Goal: Task Accomplishment & Management: Complete application form

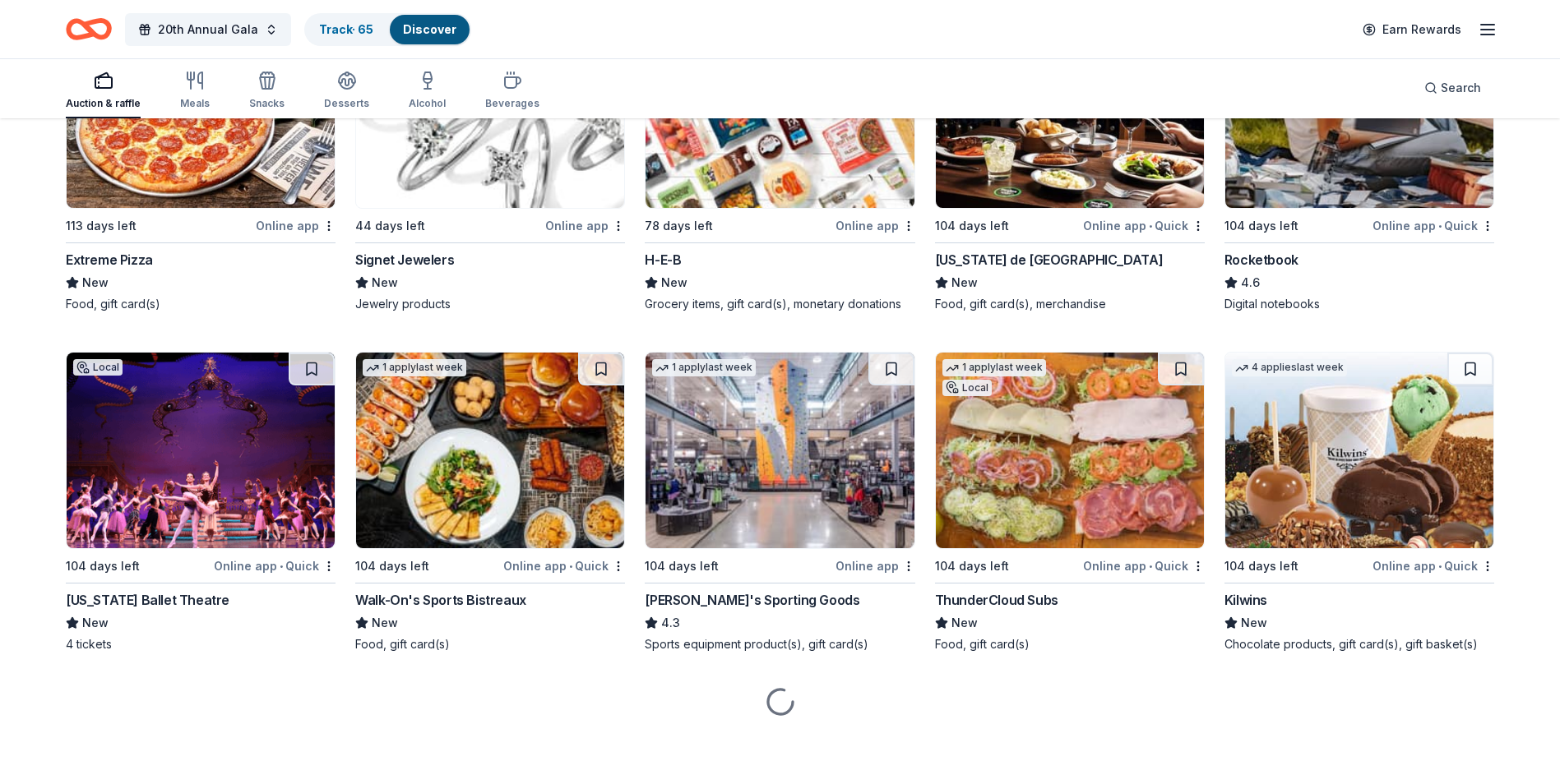
scroll to position [7346, 0]
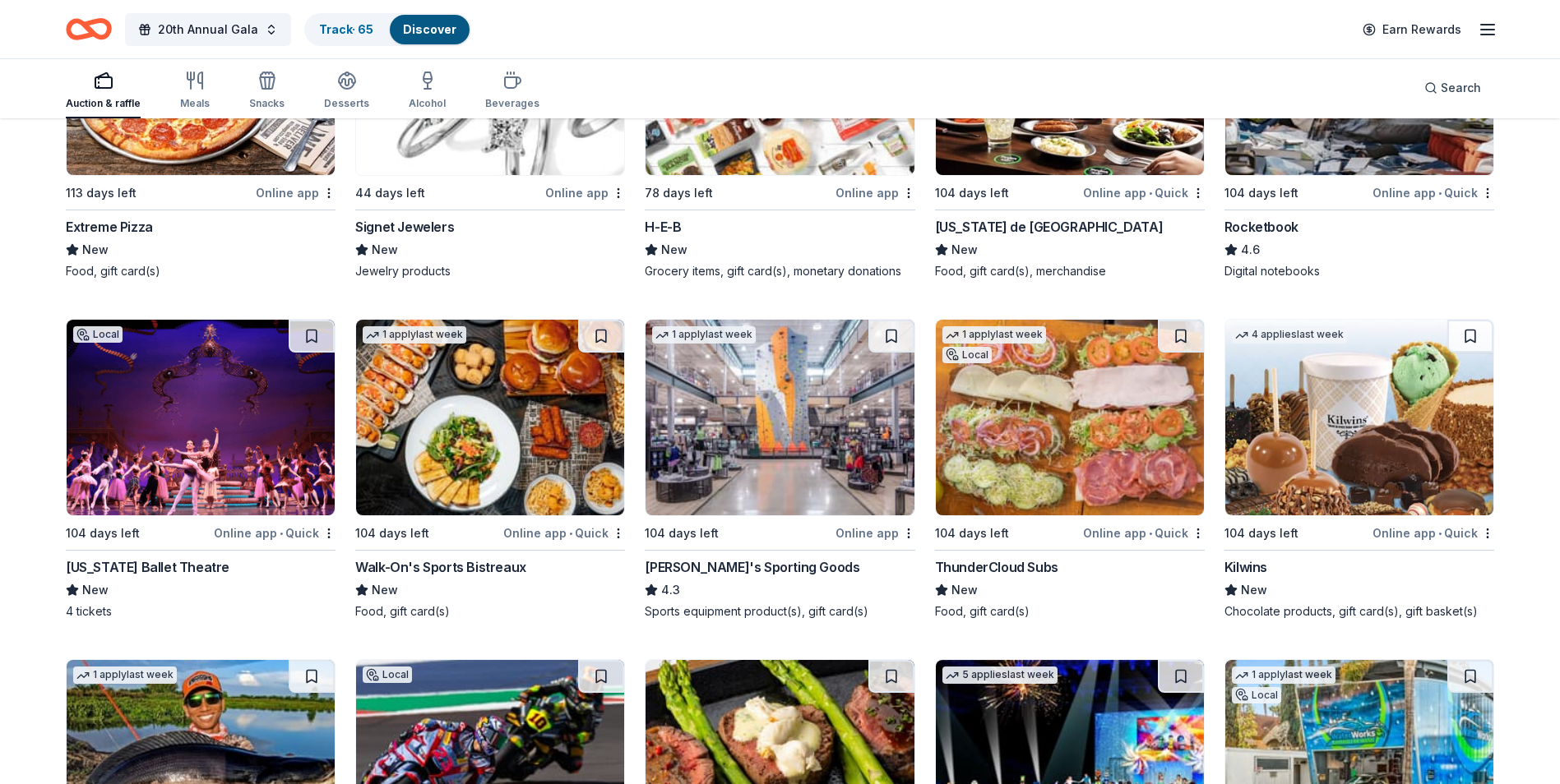
click at [191, 503] on img at bounding box center [201, 418] width 268 height 196
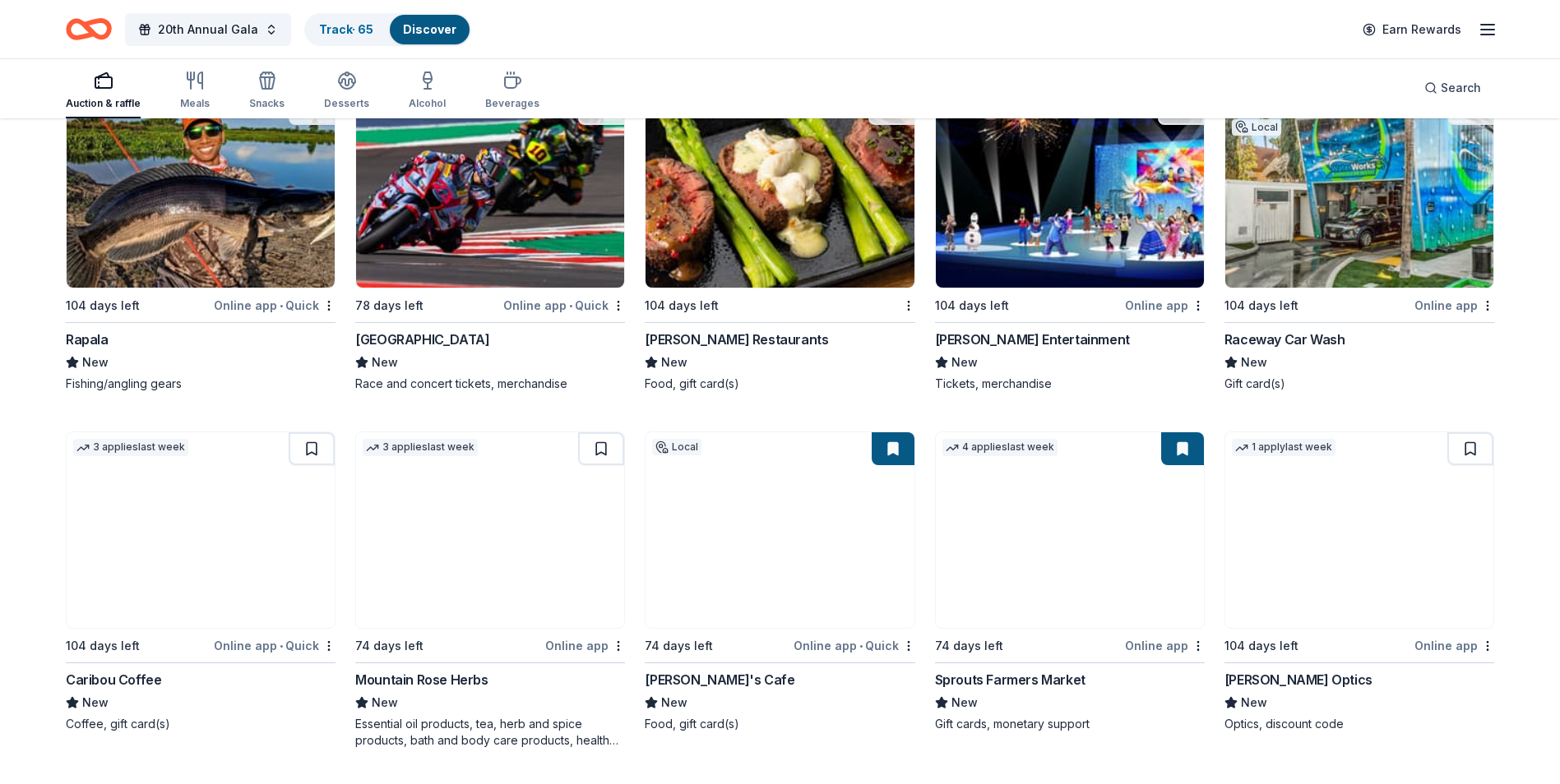
scroll to position [7924, 0]
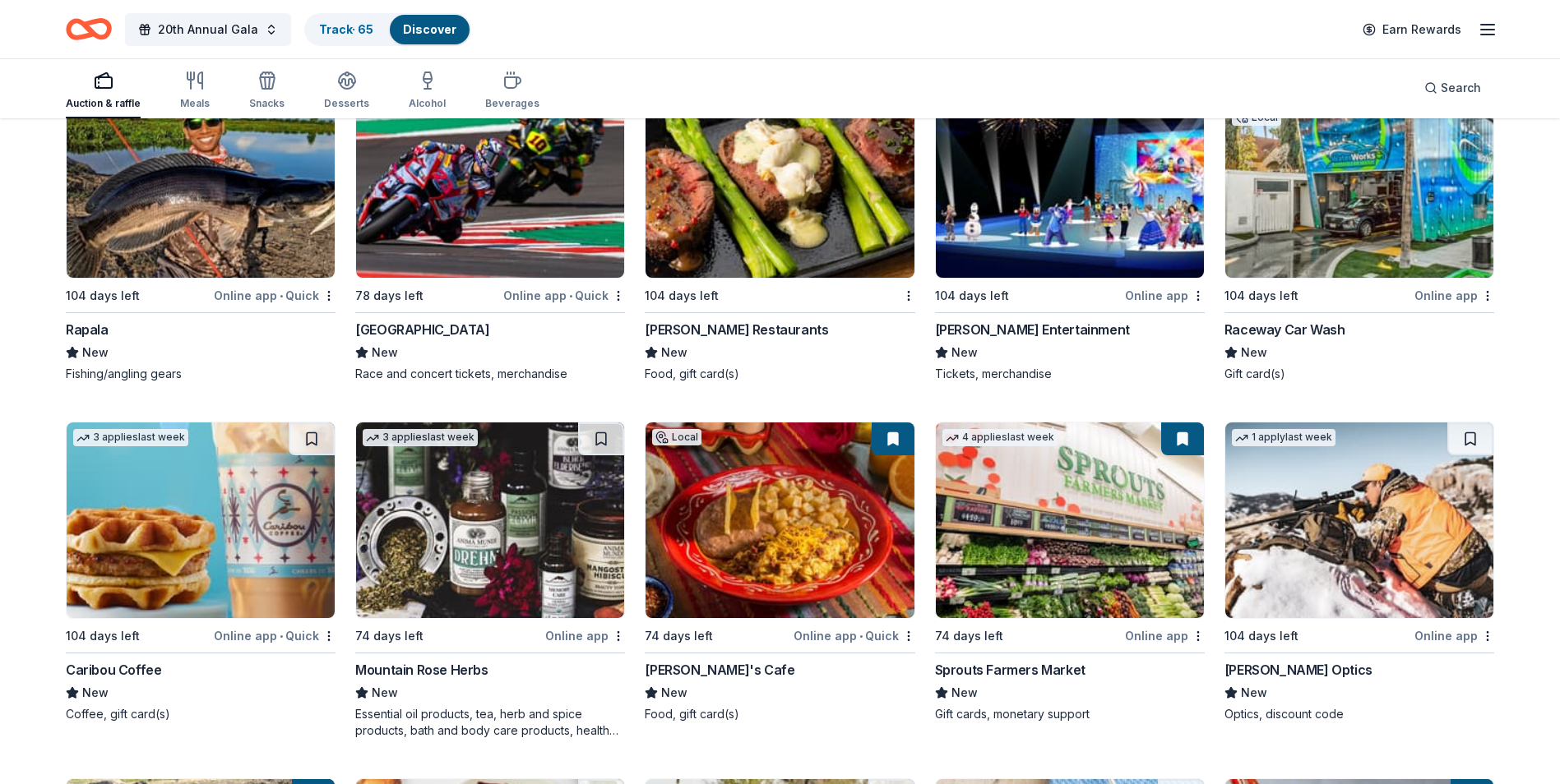
click at [1001, 245] on img at bounding box center [1070, 181] width 268 height 196
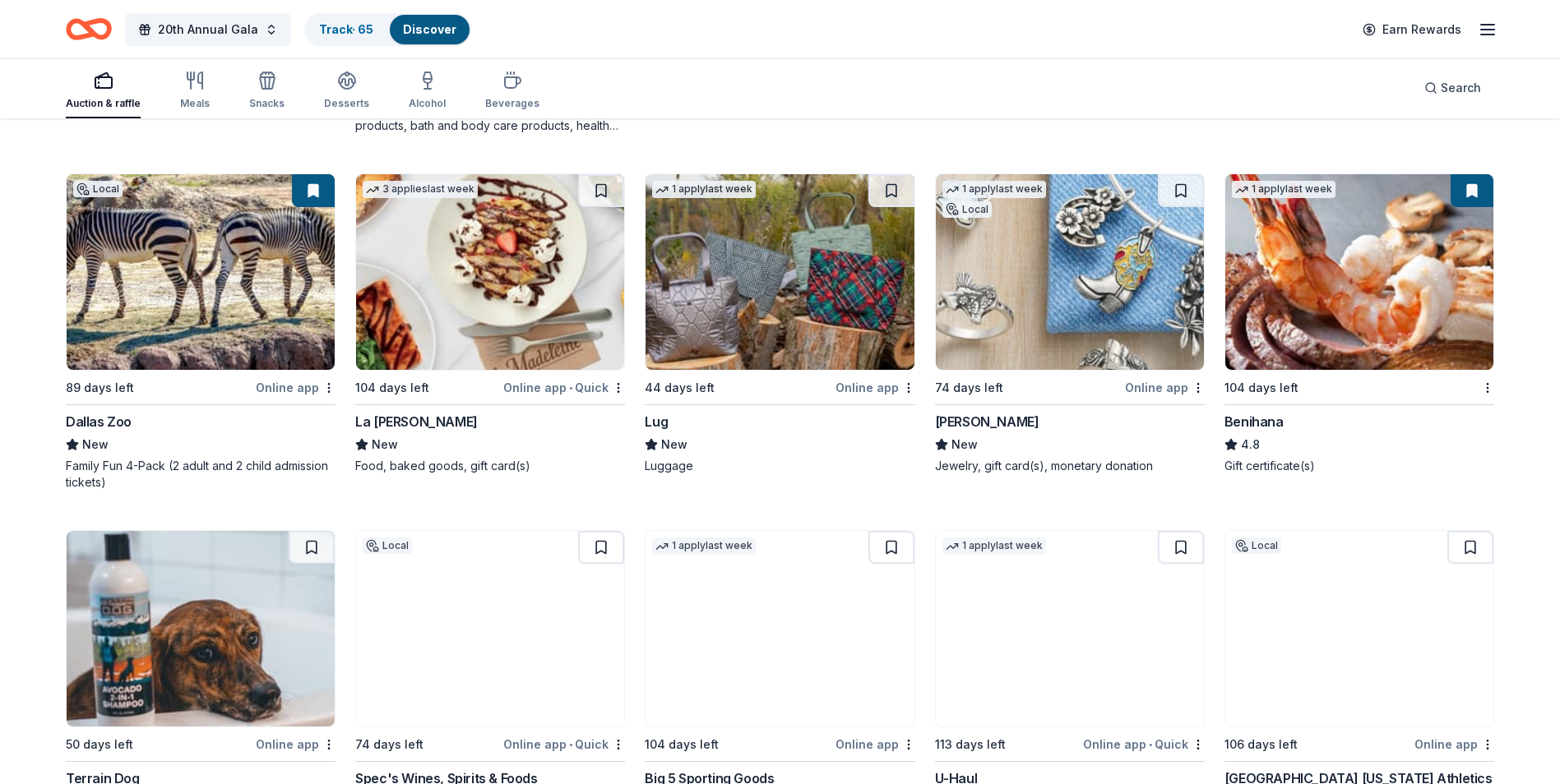
scroll to position [8500, 0]
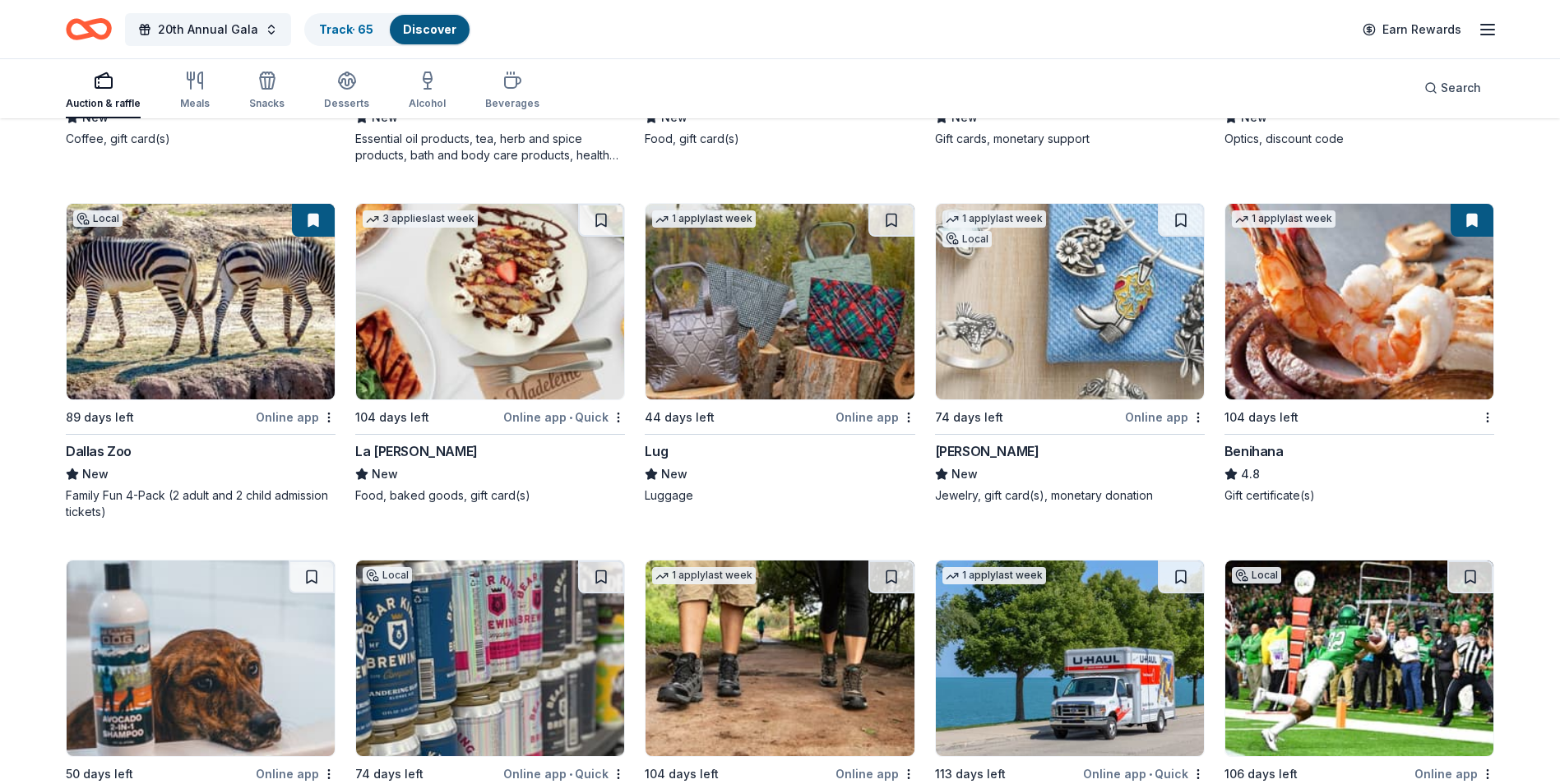
click at [992, 381] on img at bounding box center [1070, 302] width 268 height 196
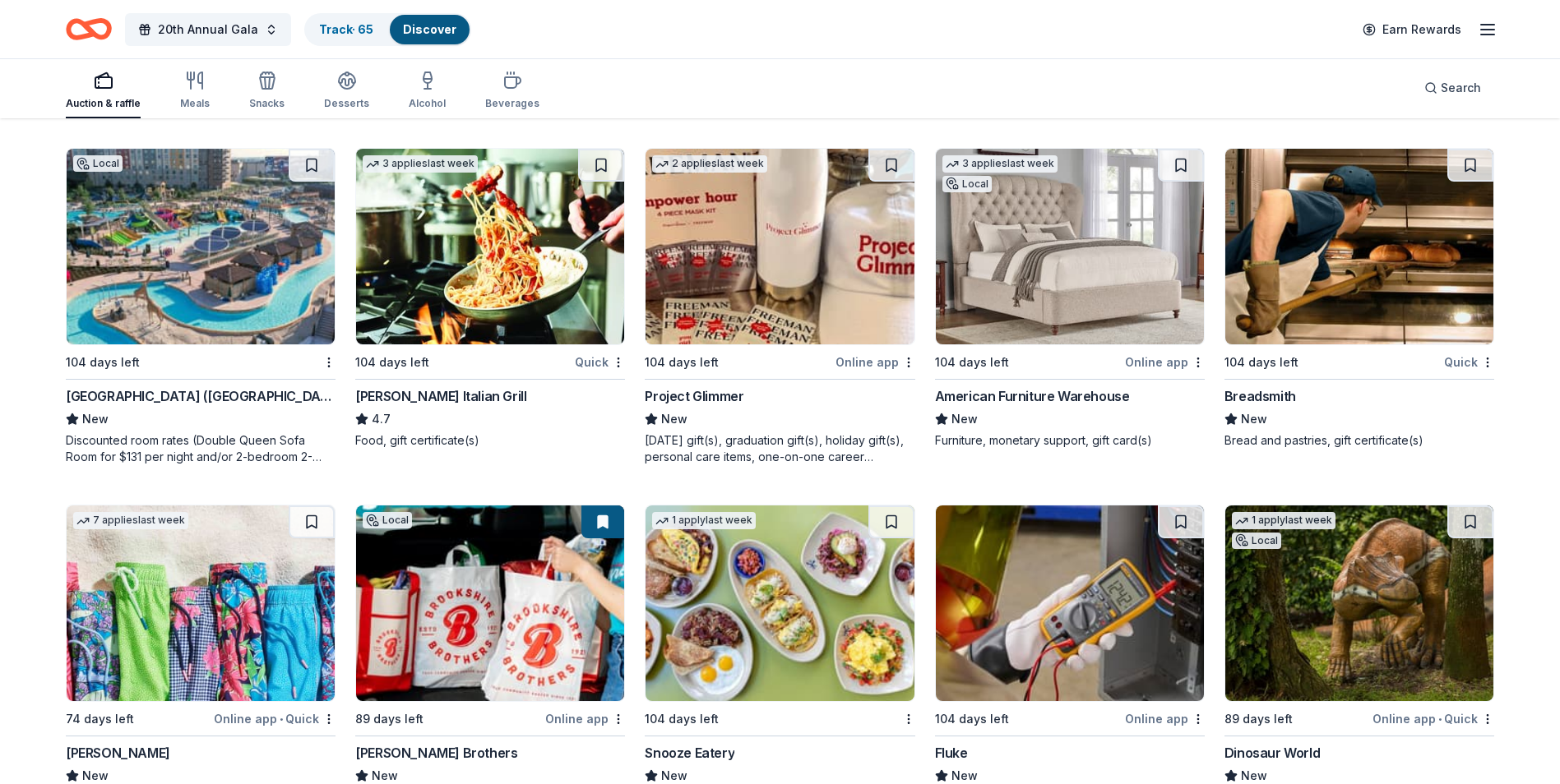
scroll to position [9602, 0]
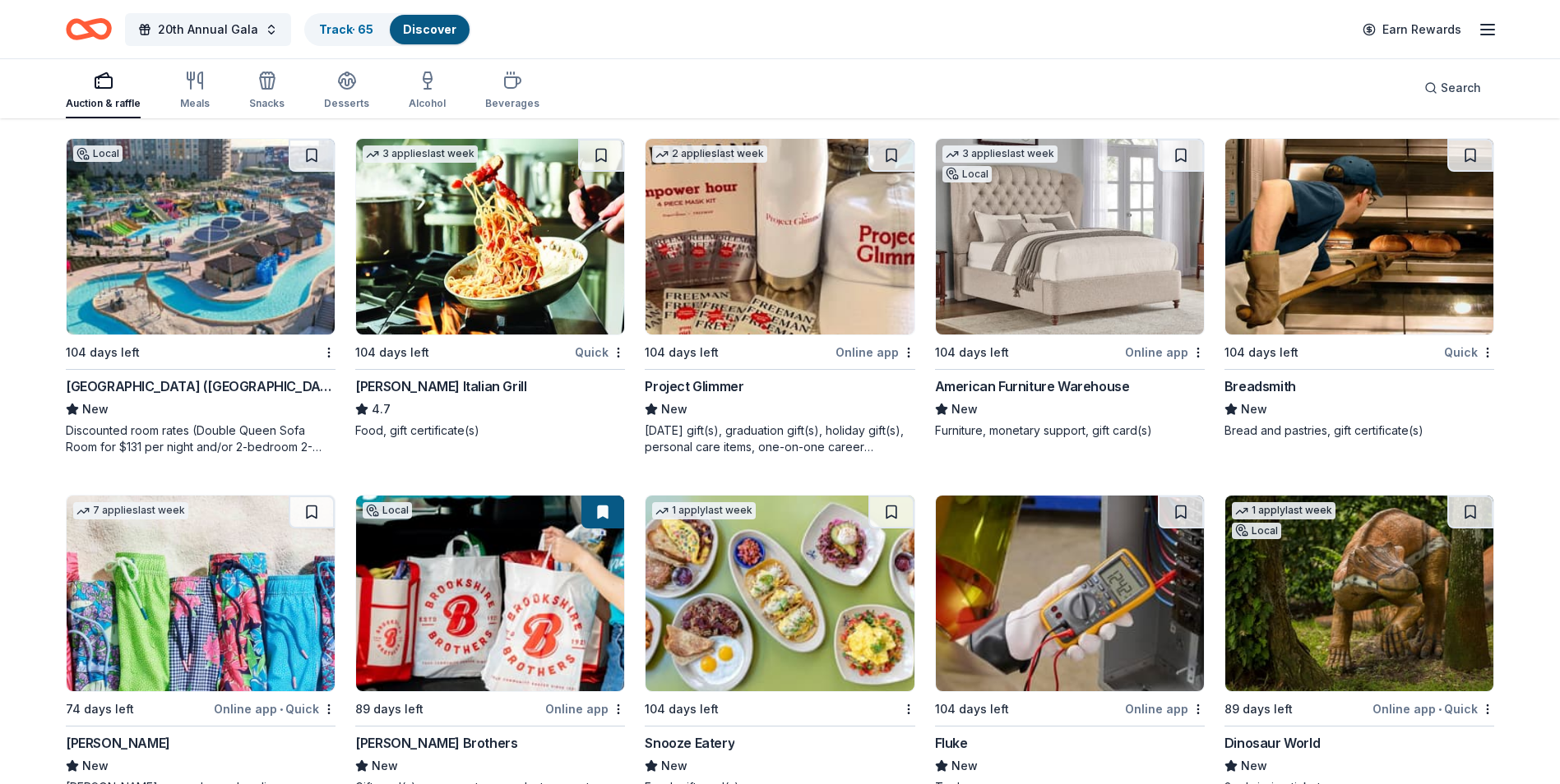
click at [142, 323] on img at bounding box center [201, 237] width 268 height 196
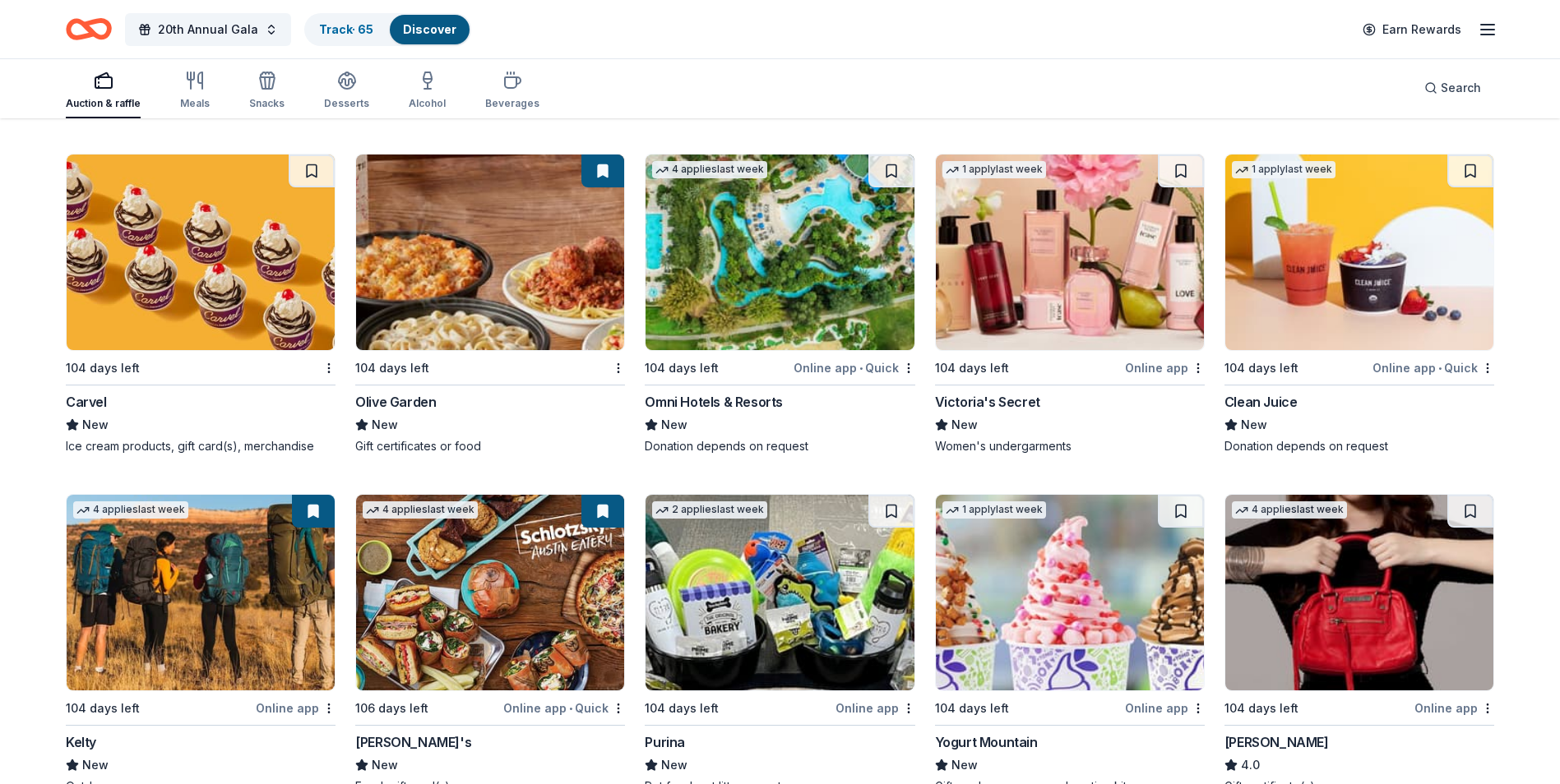
scroll to position [12437, 0]
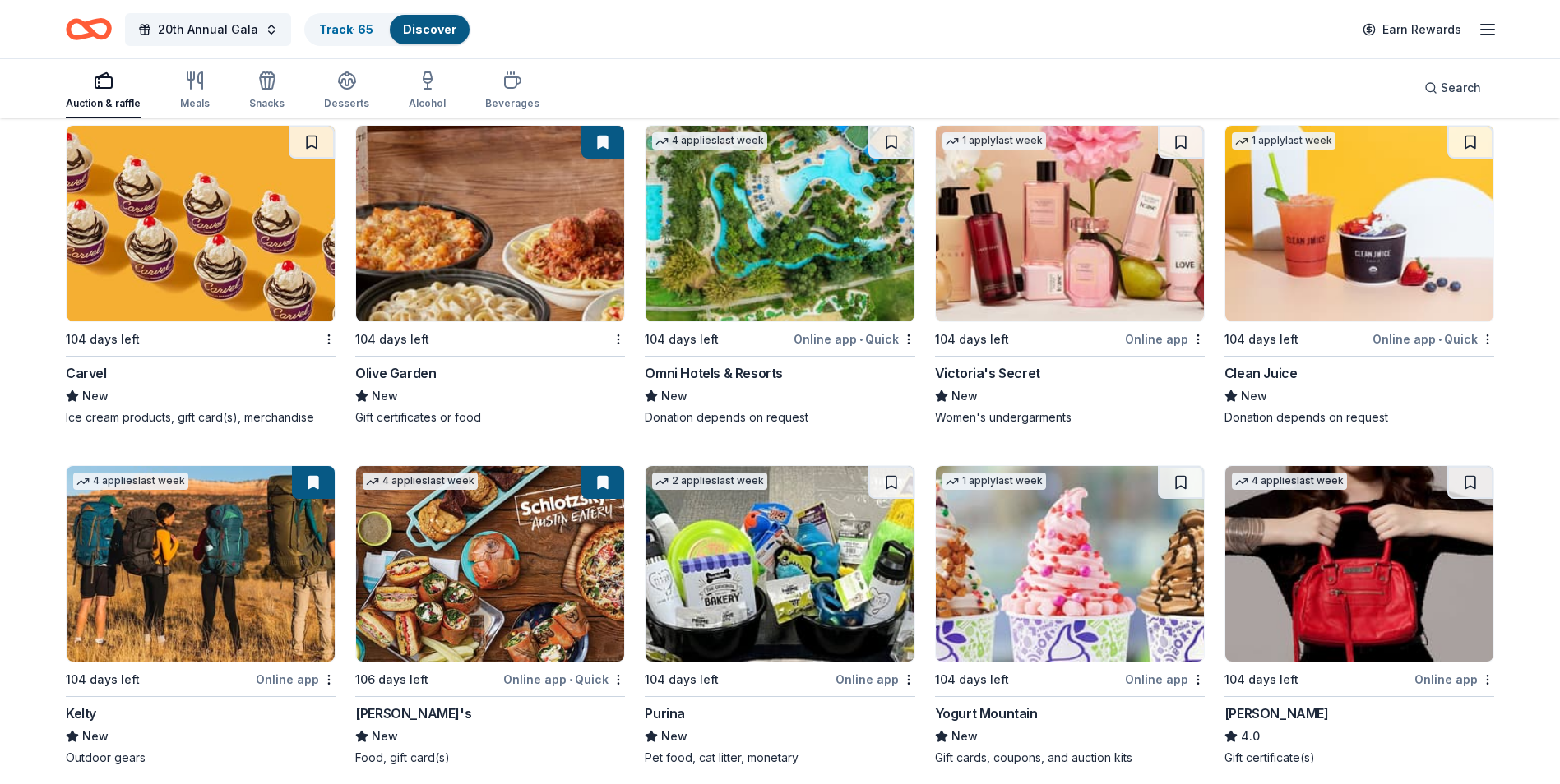
click at [772, 276] on img at bounding box center [780, 223] width 268 height 196
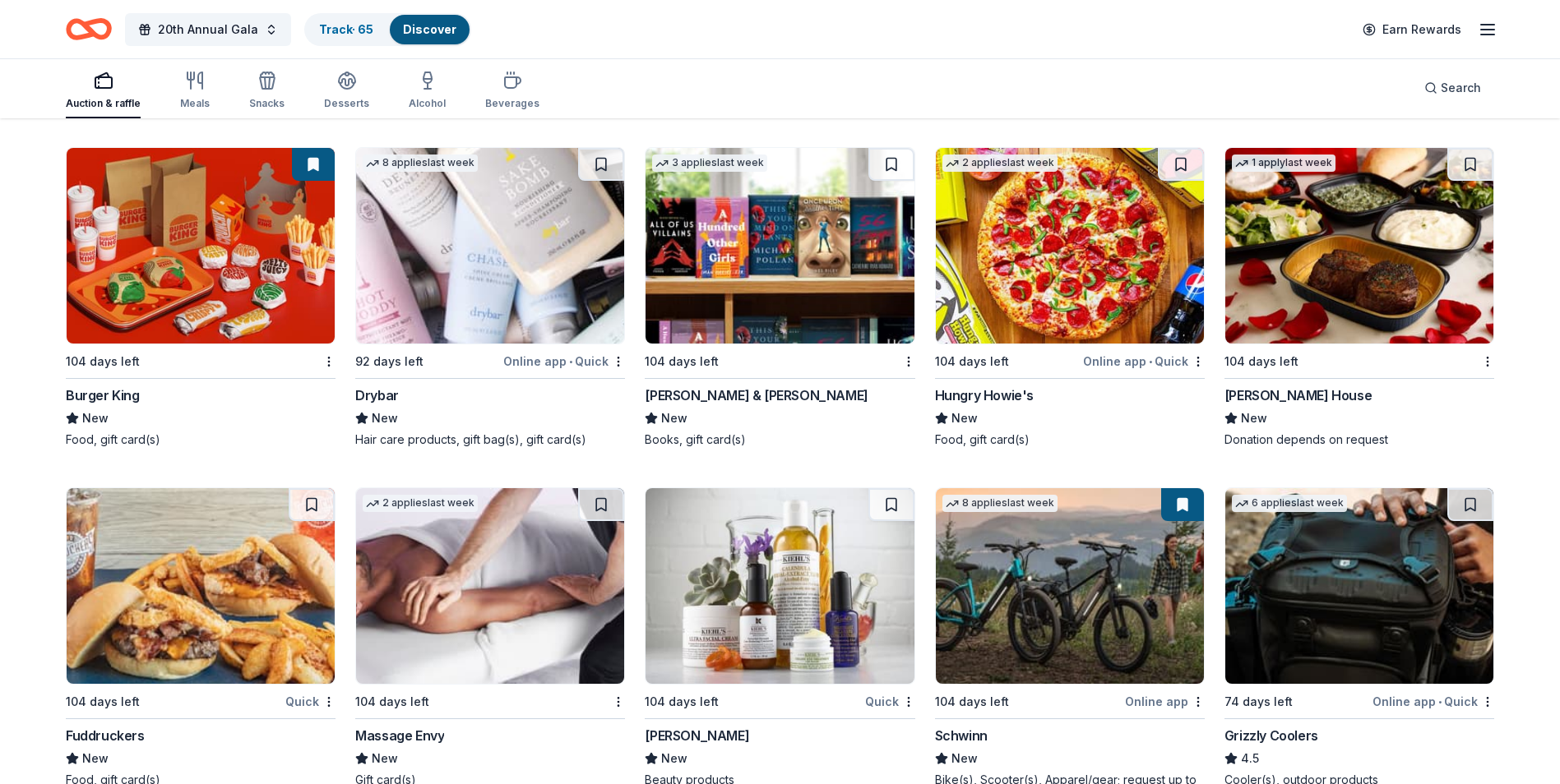
scroll to position [13423, 0]
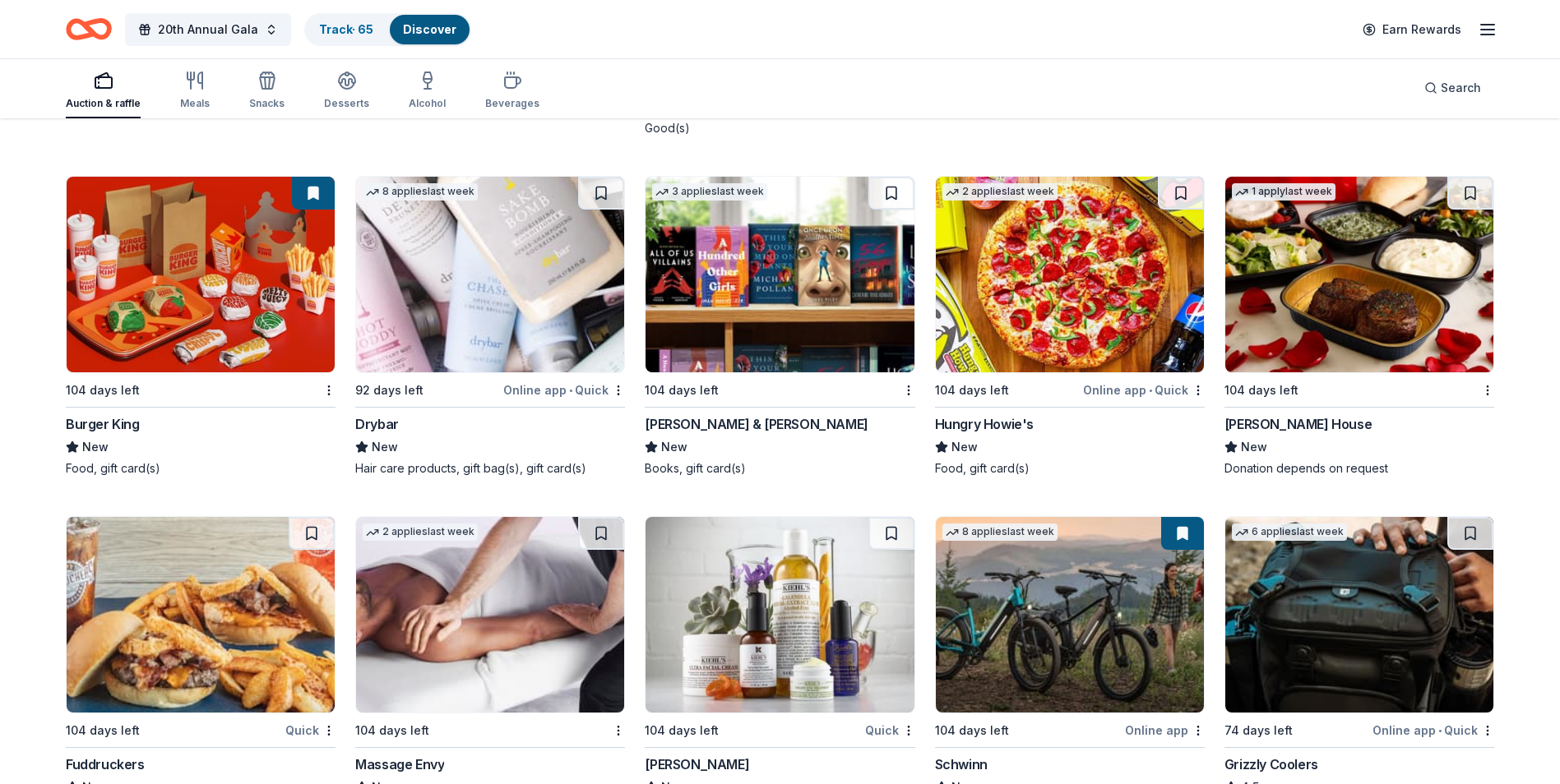
click at [770, 362] on img at bounding box center [780, 275] width 268 height 196
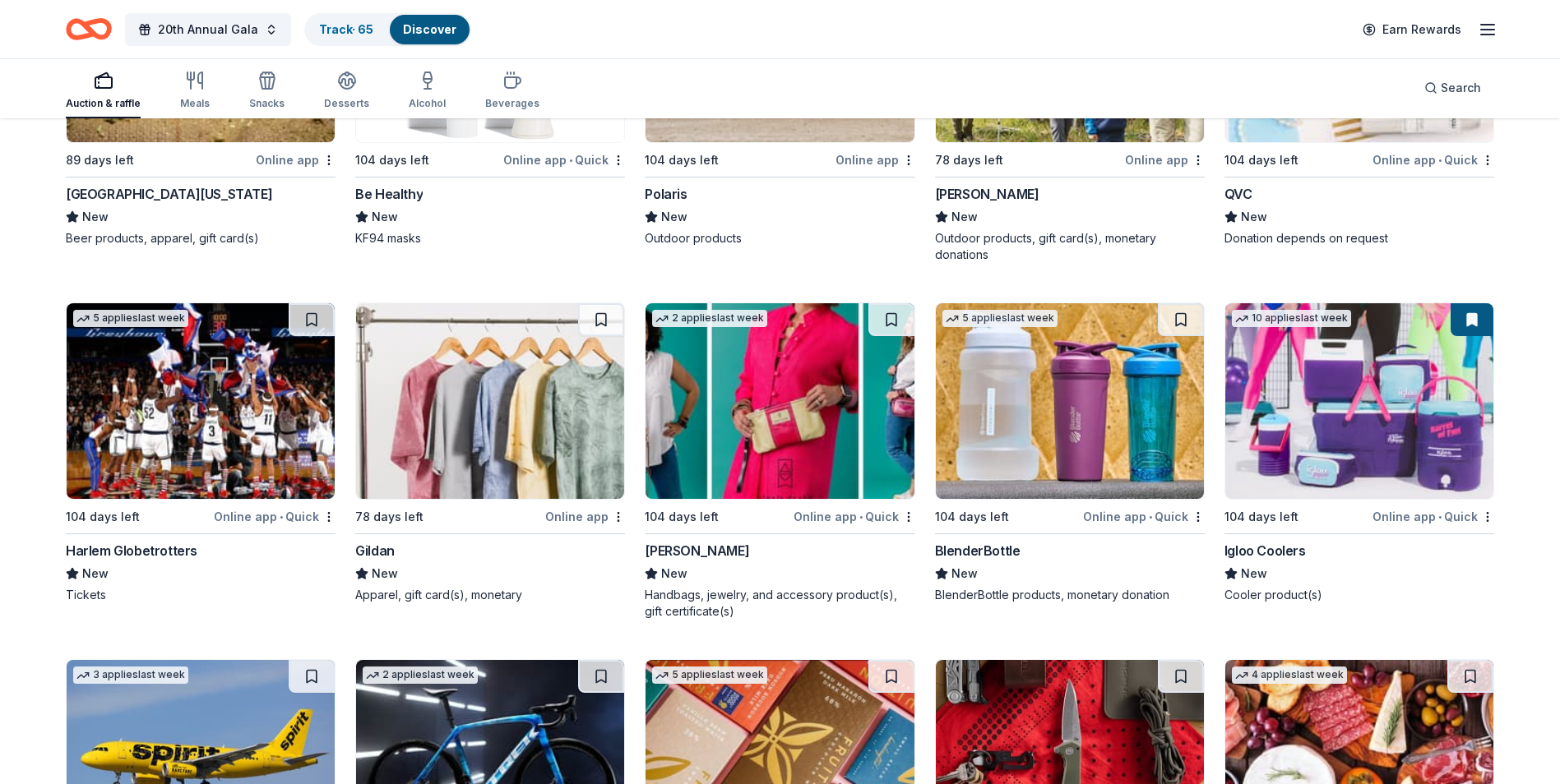
scroll to position [14982, 0]
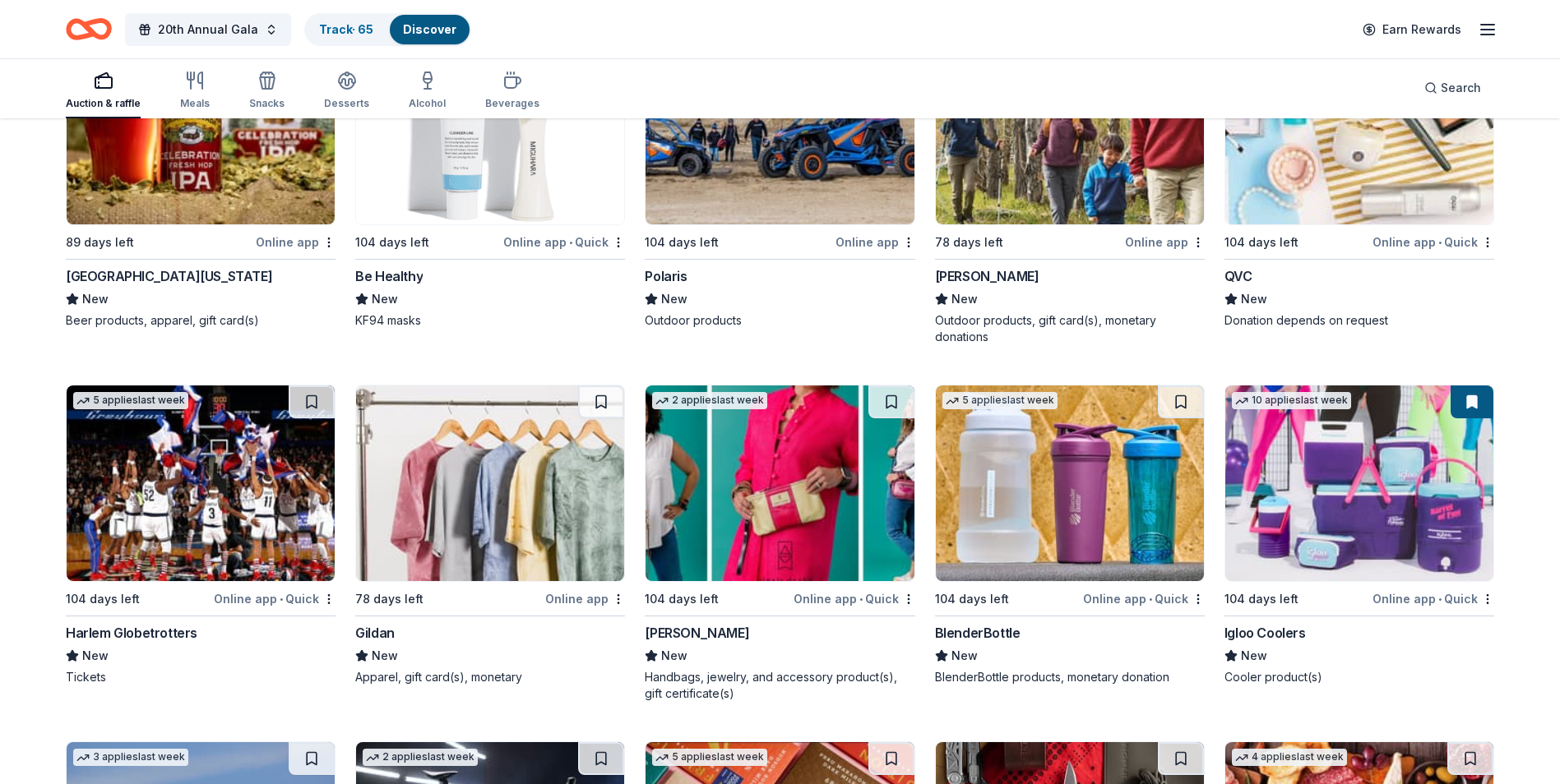
click at [992, 220] on img at bounding box center [1070, 126] width 268 height 196
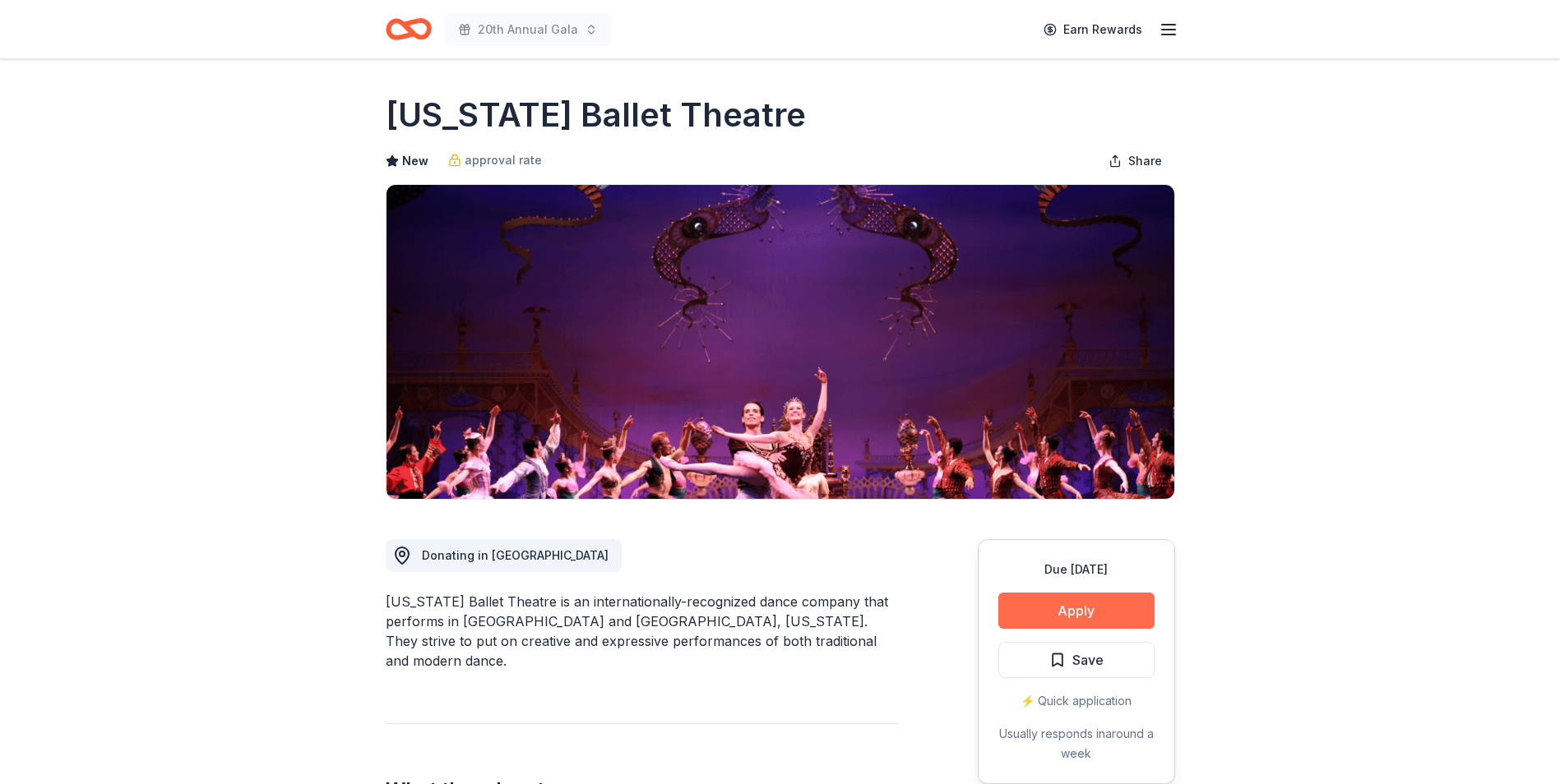
click at [1062, 601] on button "Apply" at bounding box center [1076, 611] width 156 height 36
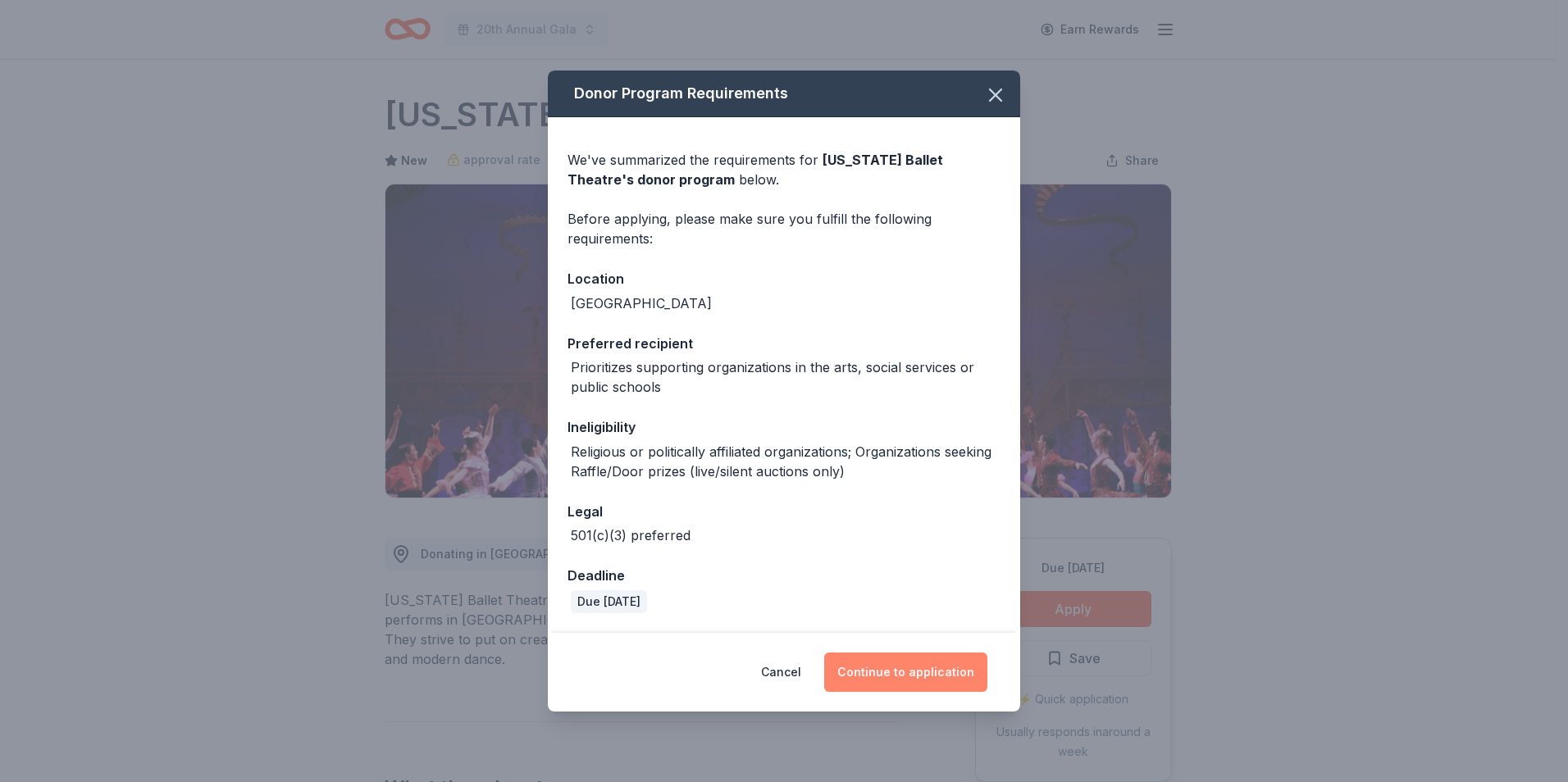
click at [900, 660] on button "Continue to application" at bounding box center [906, 673] width 163 height 40
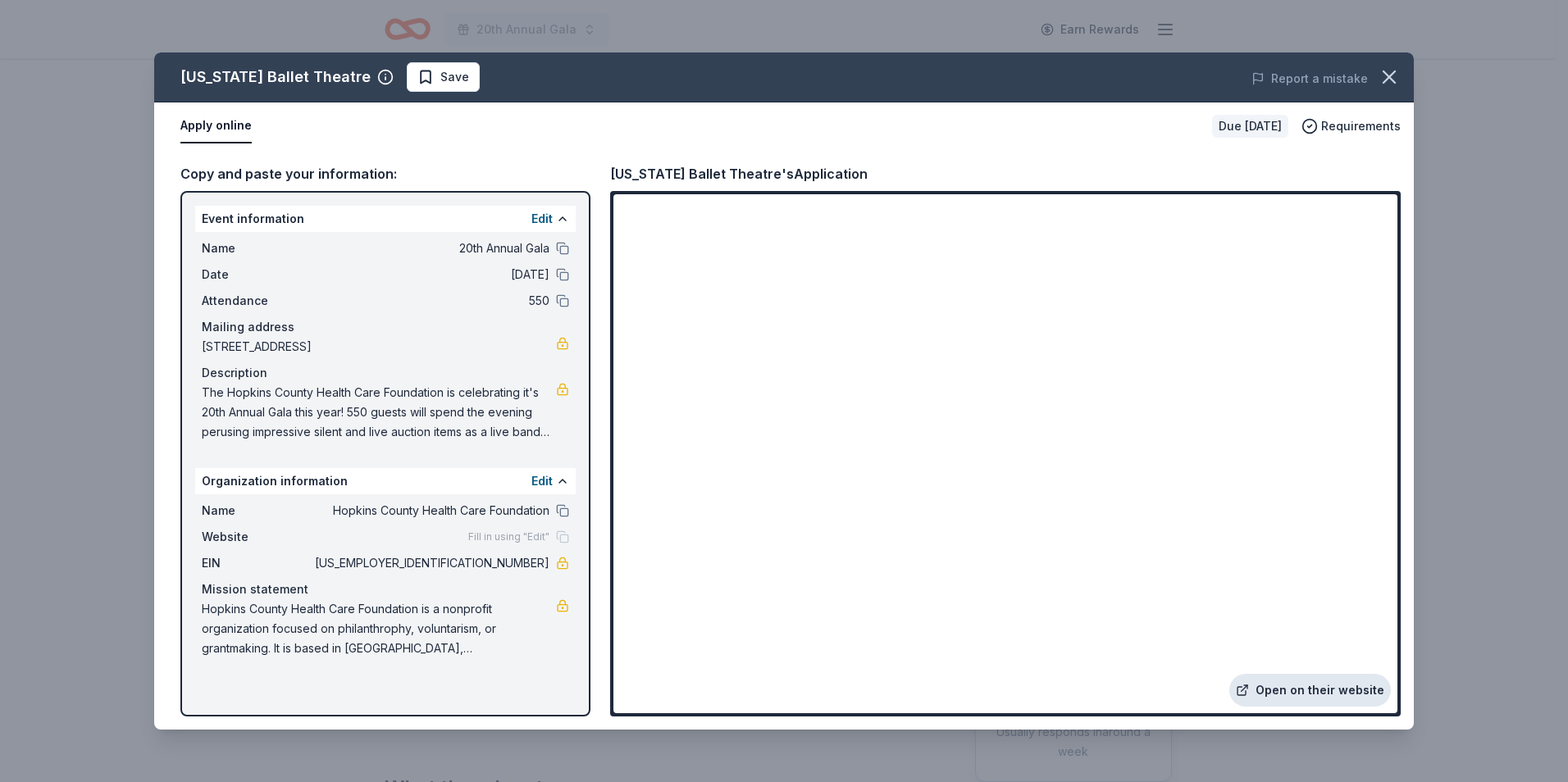
click at [1295, 693] on link "Open on their website" at bounding box center [1310, 690] width 161 height 33
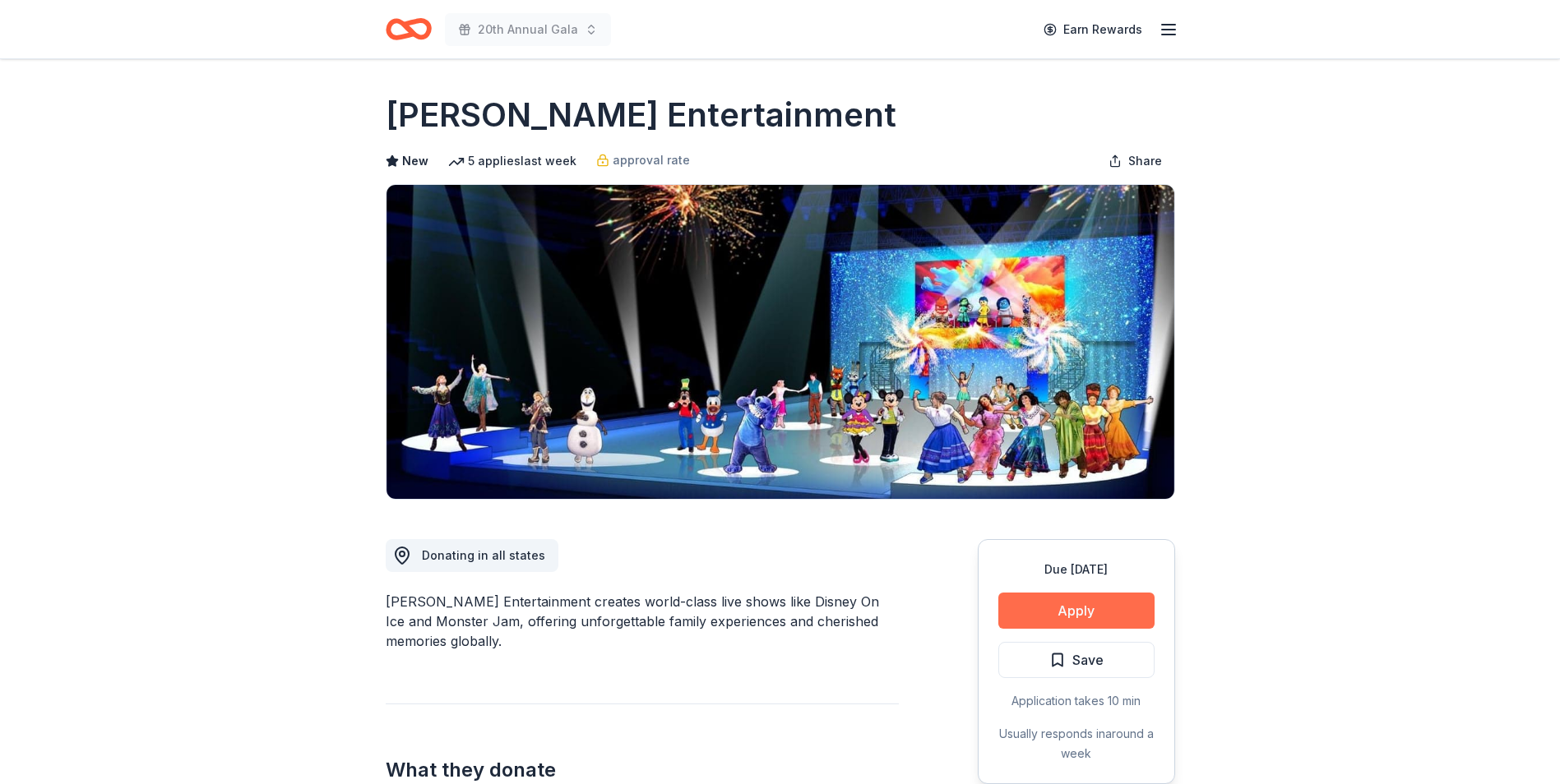
click at [1100, 612] on button "Apply" at bounding box center [1076, 611] width 156 height 36
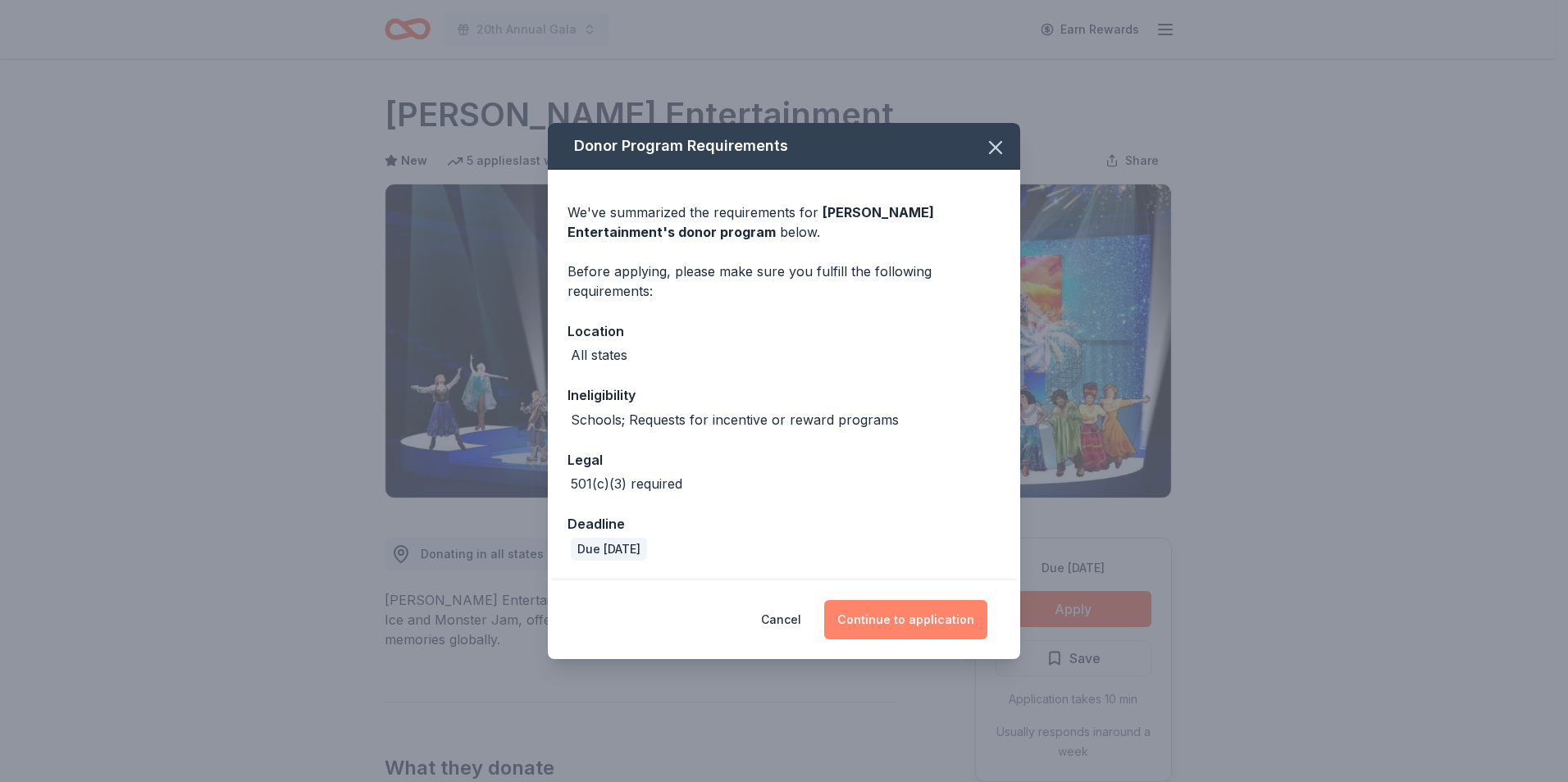
click at [897, 626] on button "Continue to application" at bounding box center [906, 620] width 163 height 40
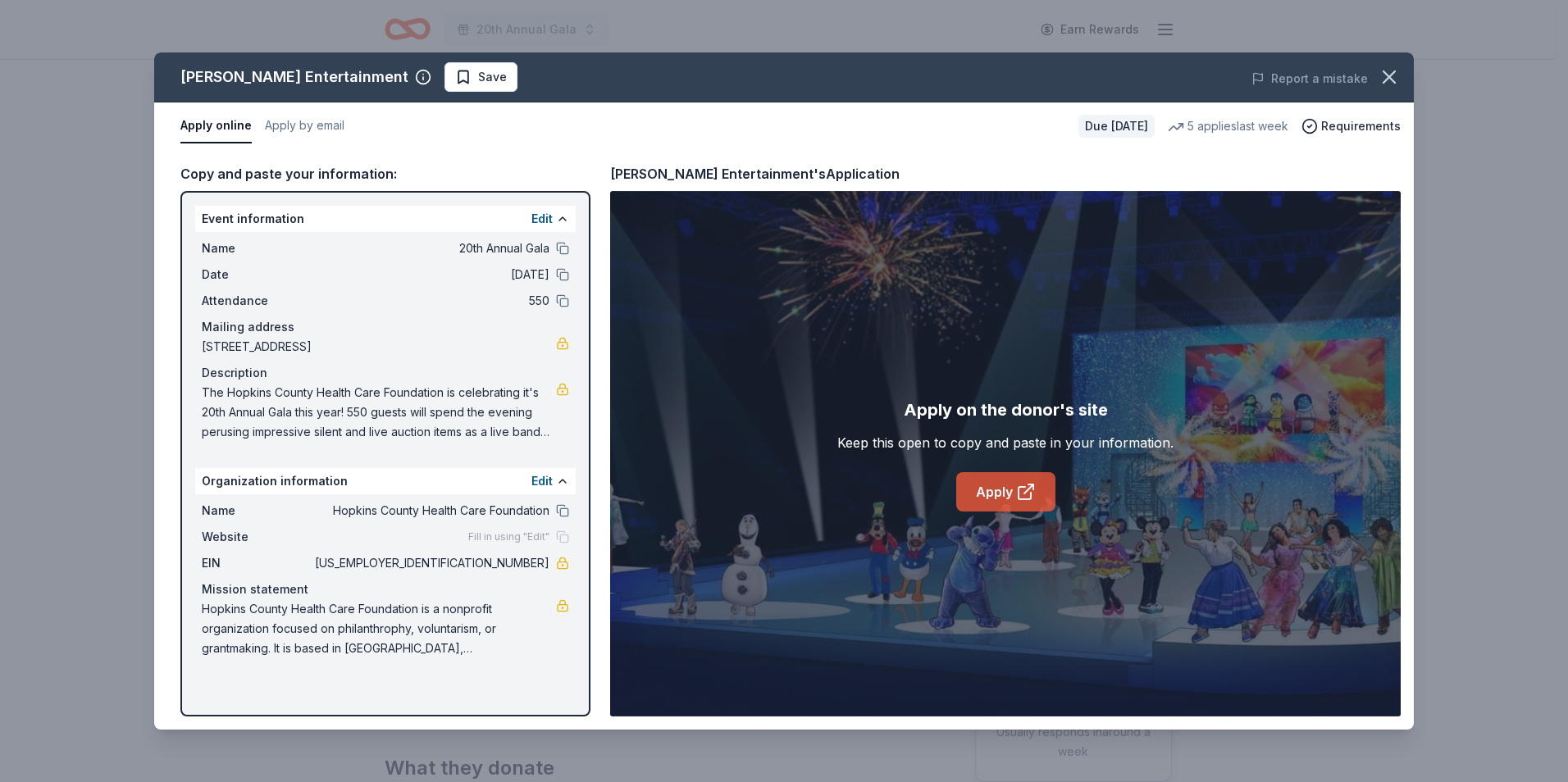
click at [1025, 484] on icon at bounding box center [1026, 492] width 20 height 20
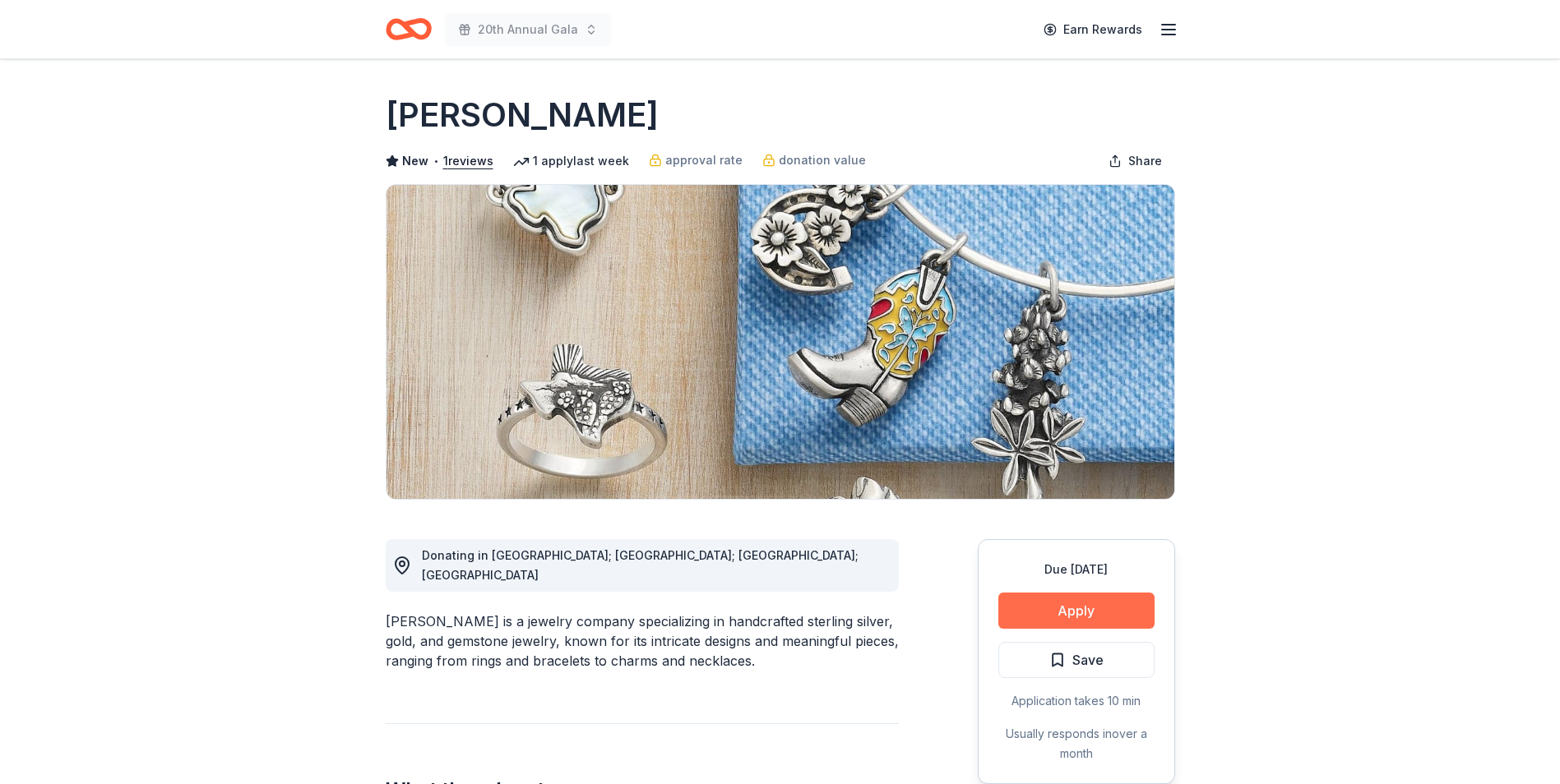
click at [1026, 608] on button "Apply" at bounding box center [1076, 611] width 156 height 36
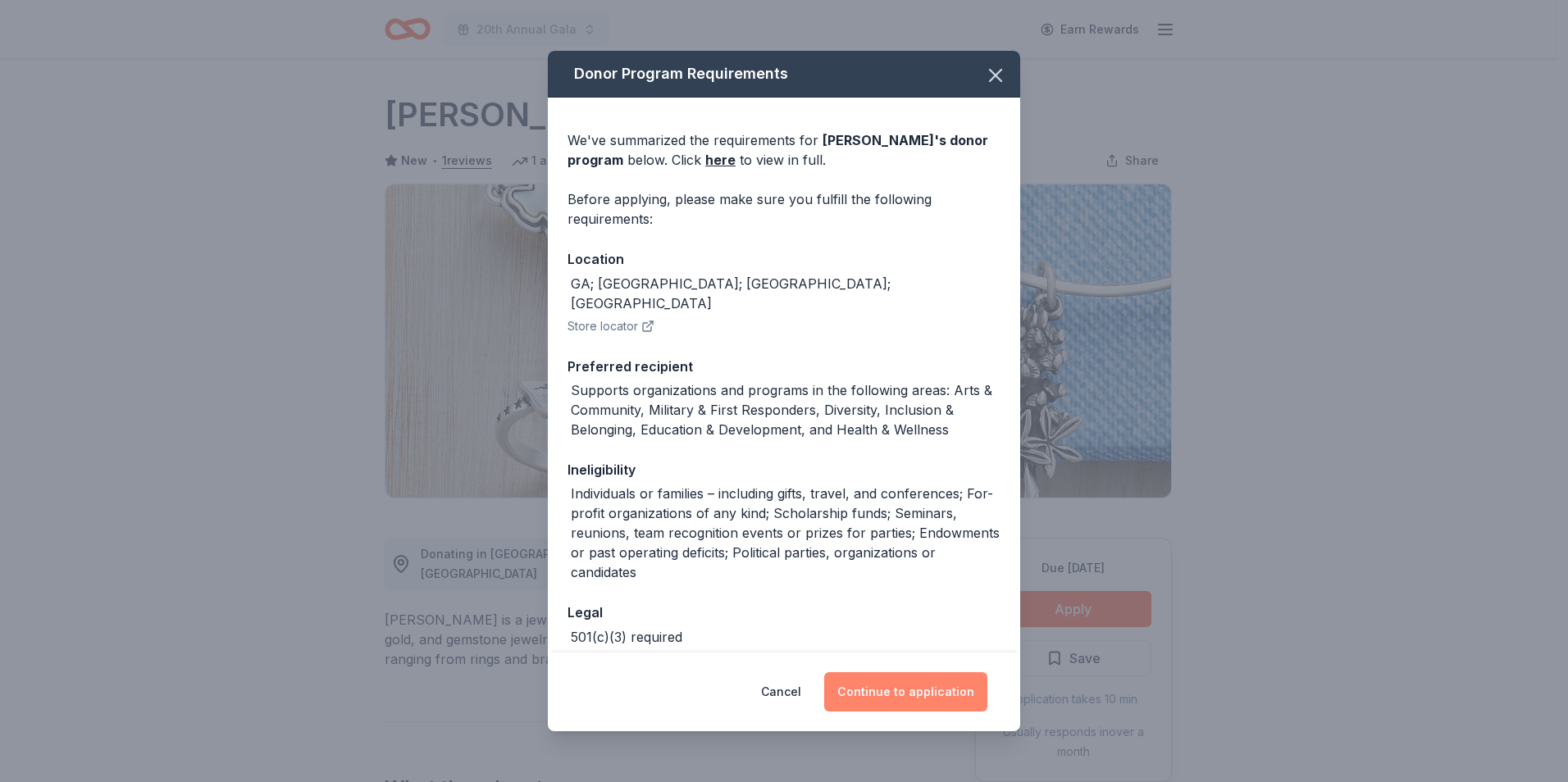
click at [955, 692] on button "Continue to application" at bounding box center [906, 692] width 163 height 40
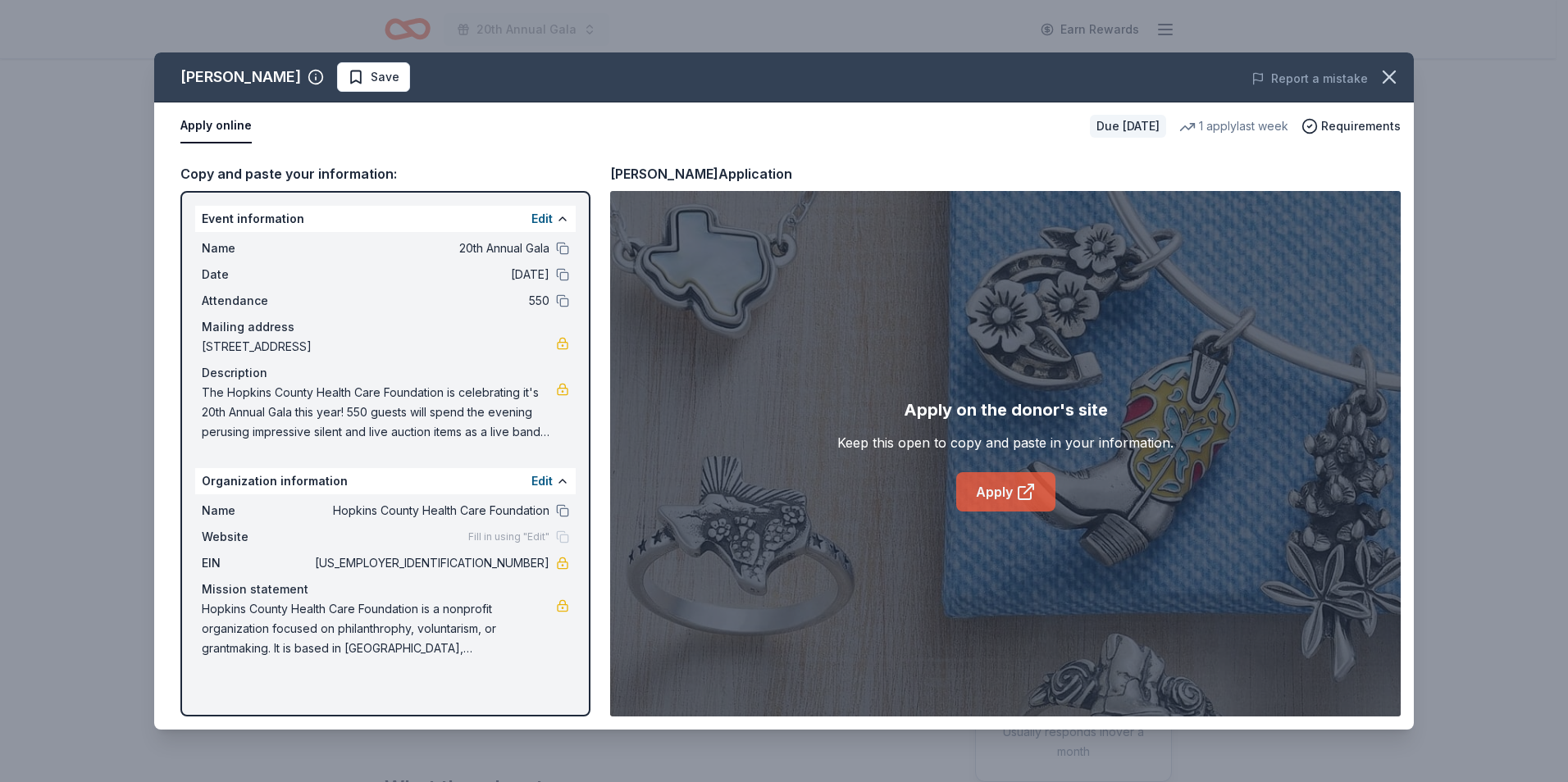
click at [1006, 499] on link "Apply" at bounding box center [1006, 492] width 100 height 40
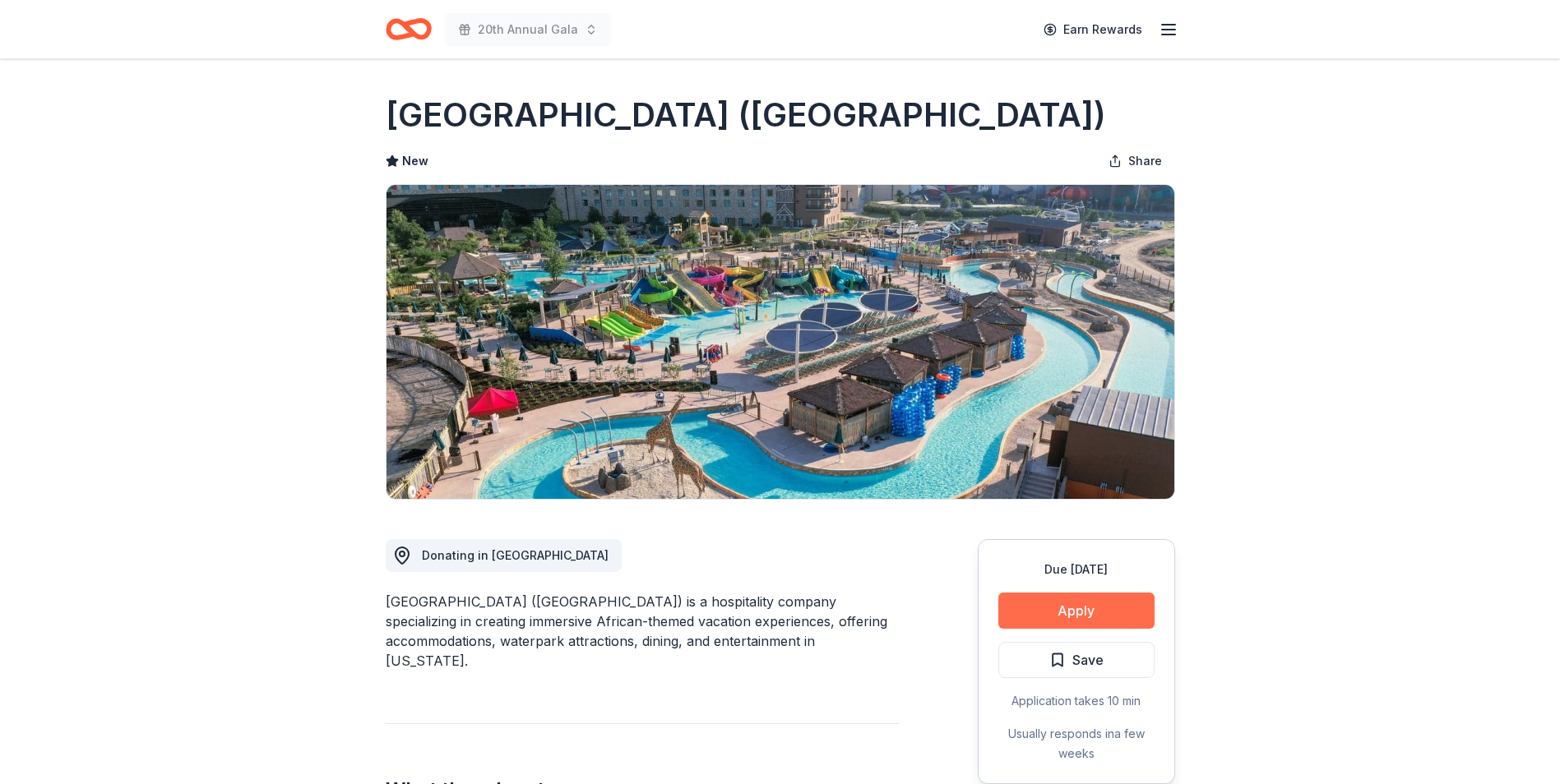
click at [1022, 608] on button "Apply" at bounding box center [1076, 611] width 156 height 36
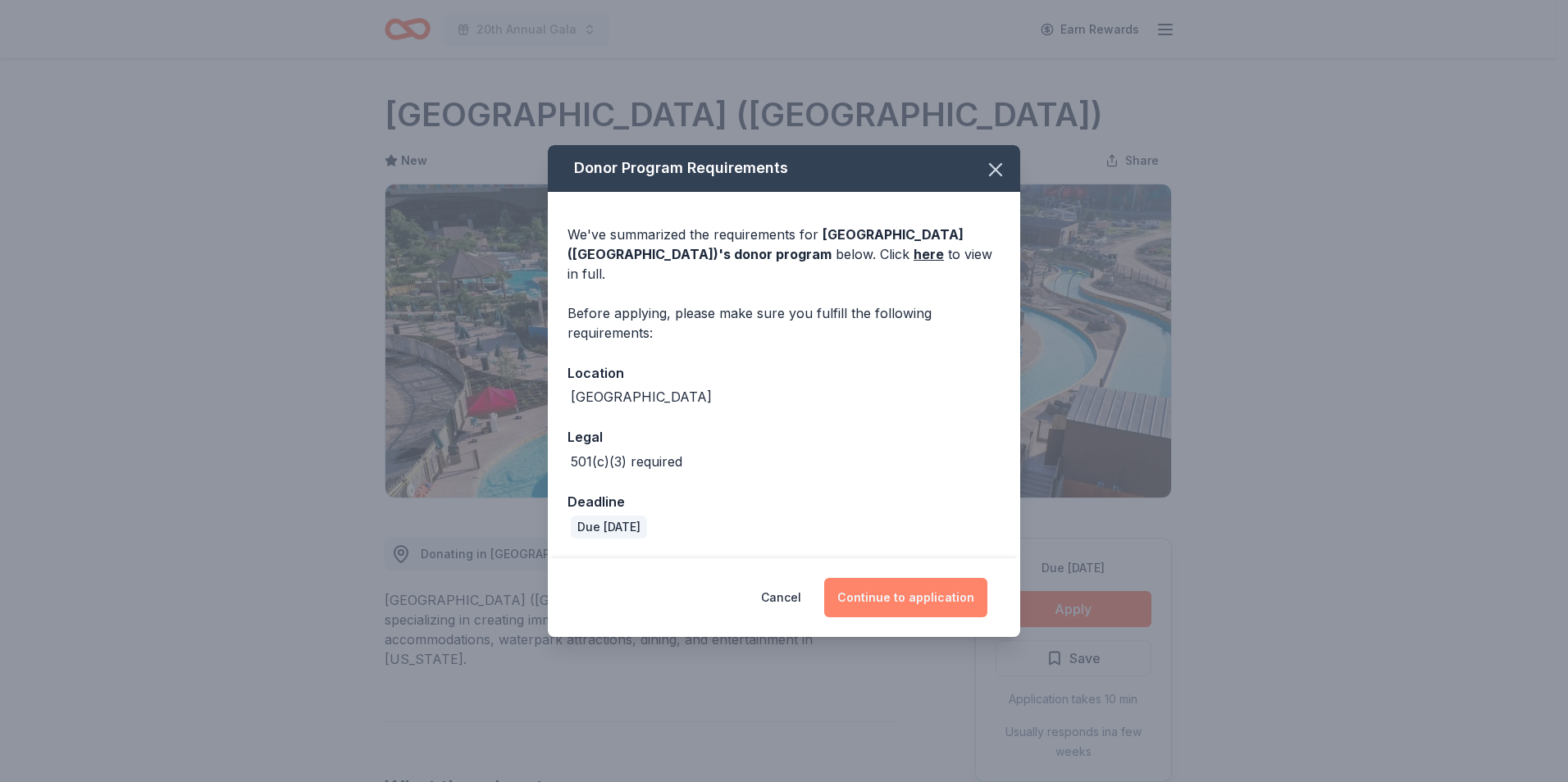
click at [928, 578] on button "Continue to application" at bounding box center [906, 598] width 163 height 40
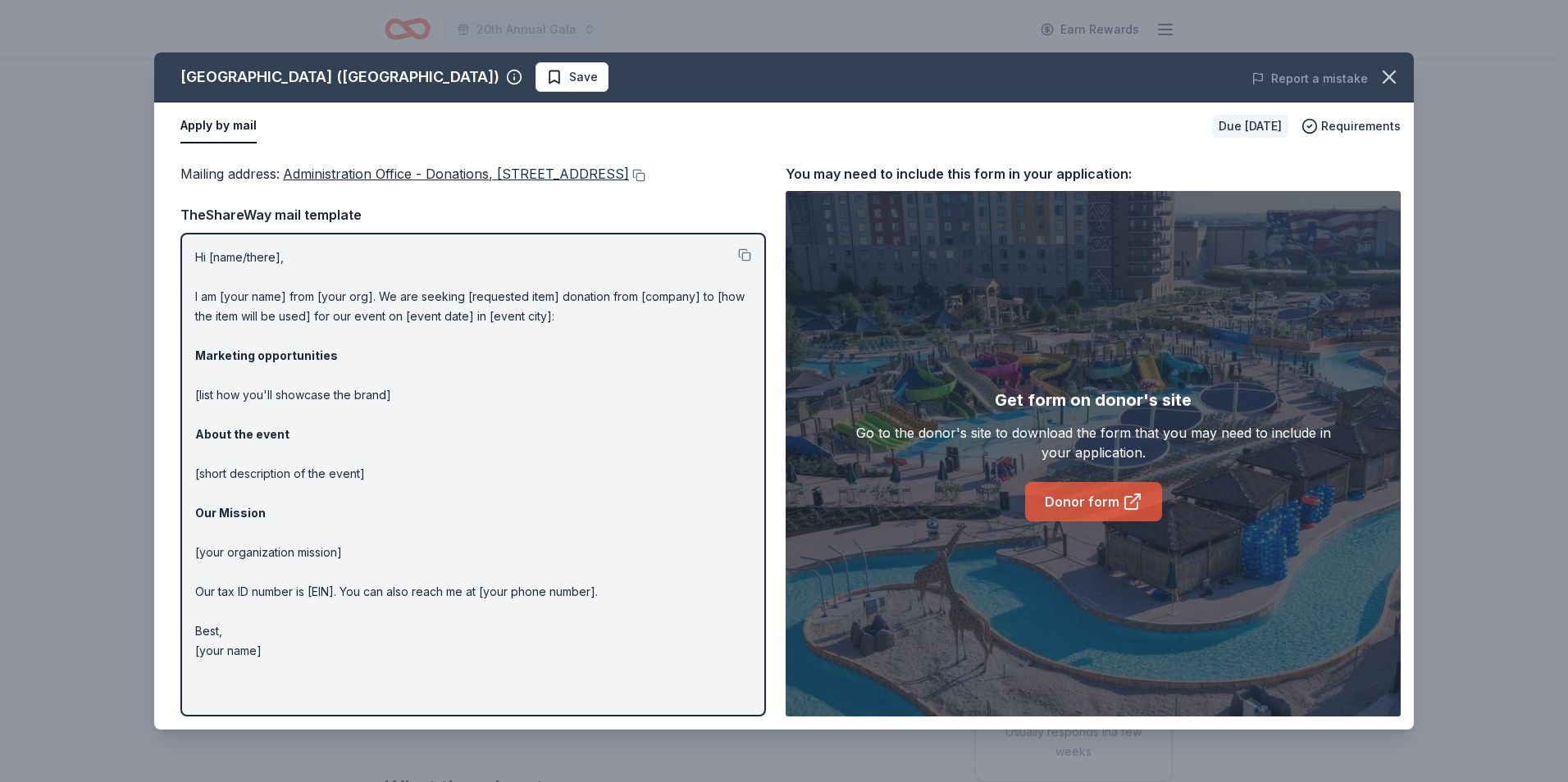
click at [1121, 488] on link "Donor form" at bounding box center [1094, 502] width 137 height 40
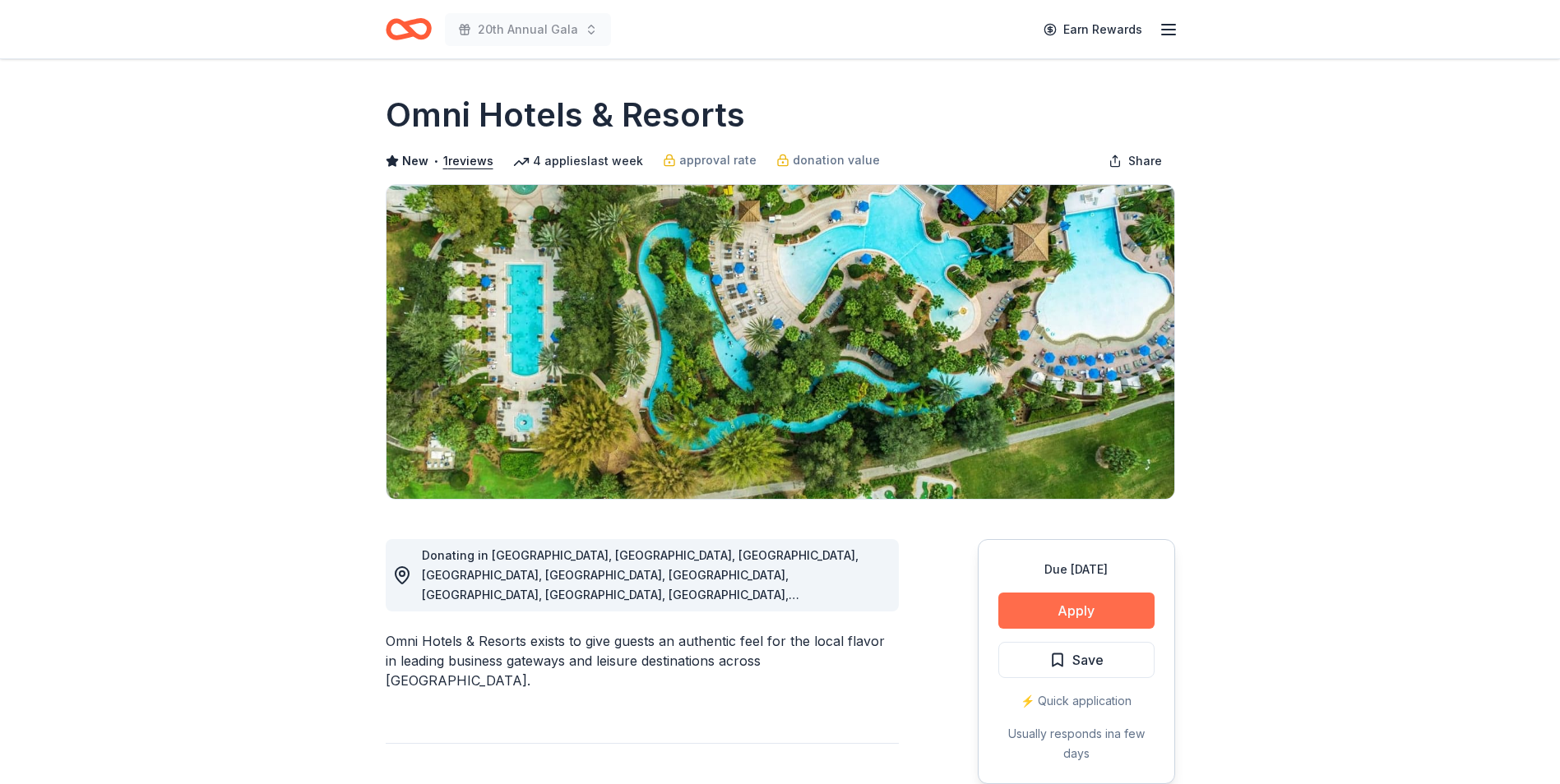
click at [1062, 602] on button "Apply" at bounding box center [1076, 611] width 156 height 36
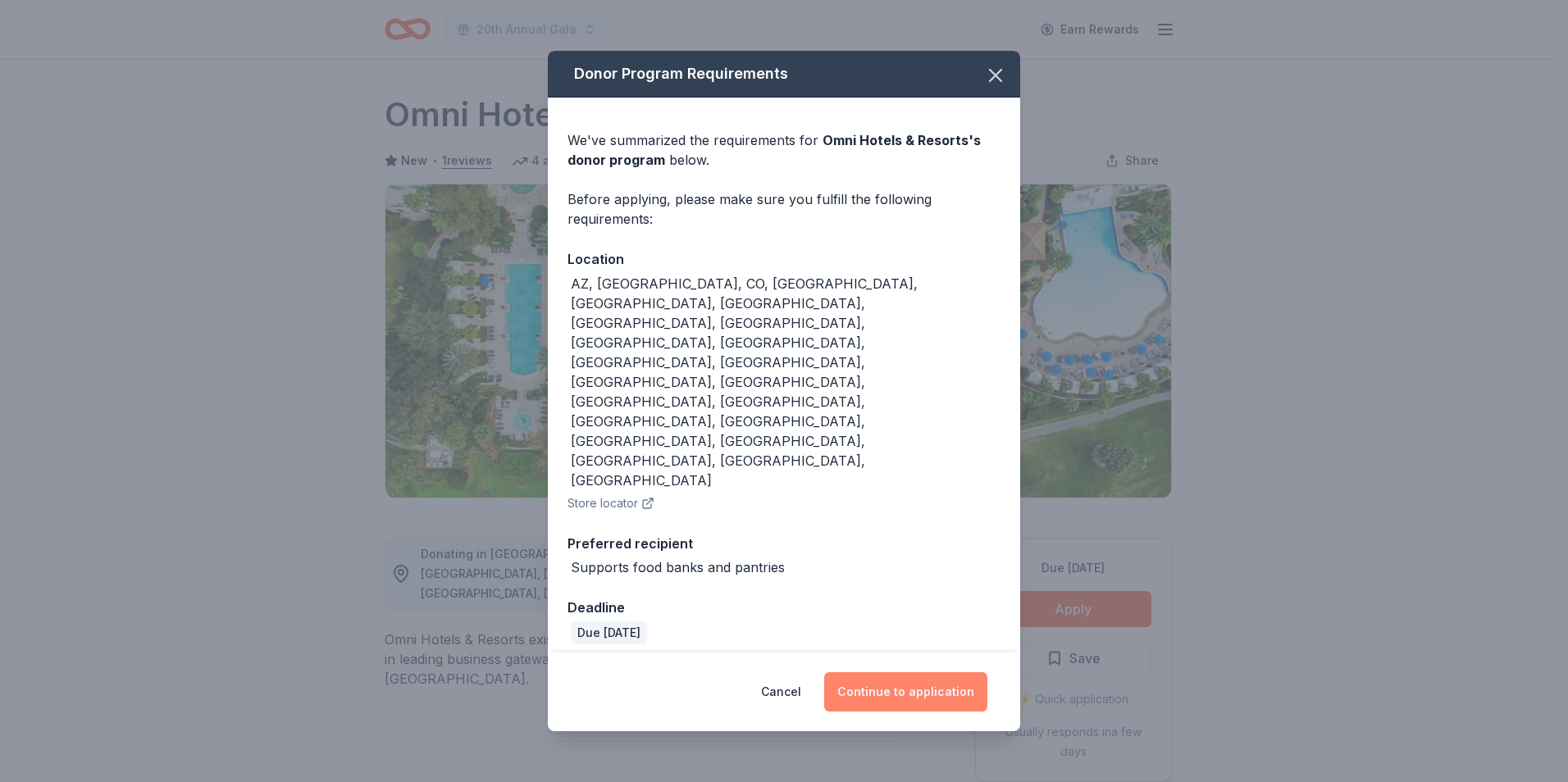
click at [858, 672] on button "Continue to application" at bounding box center [906, 692] width 163 height 40
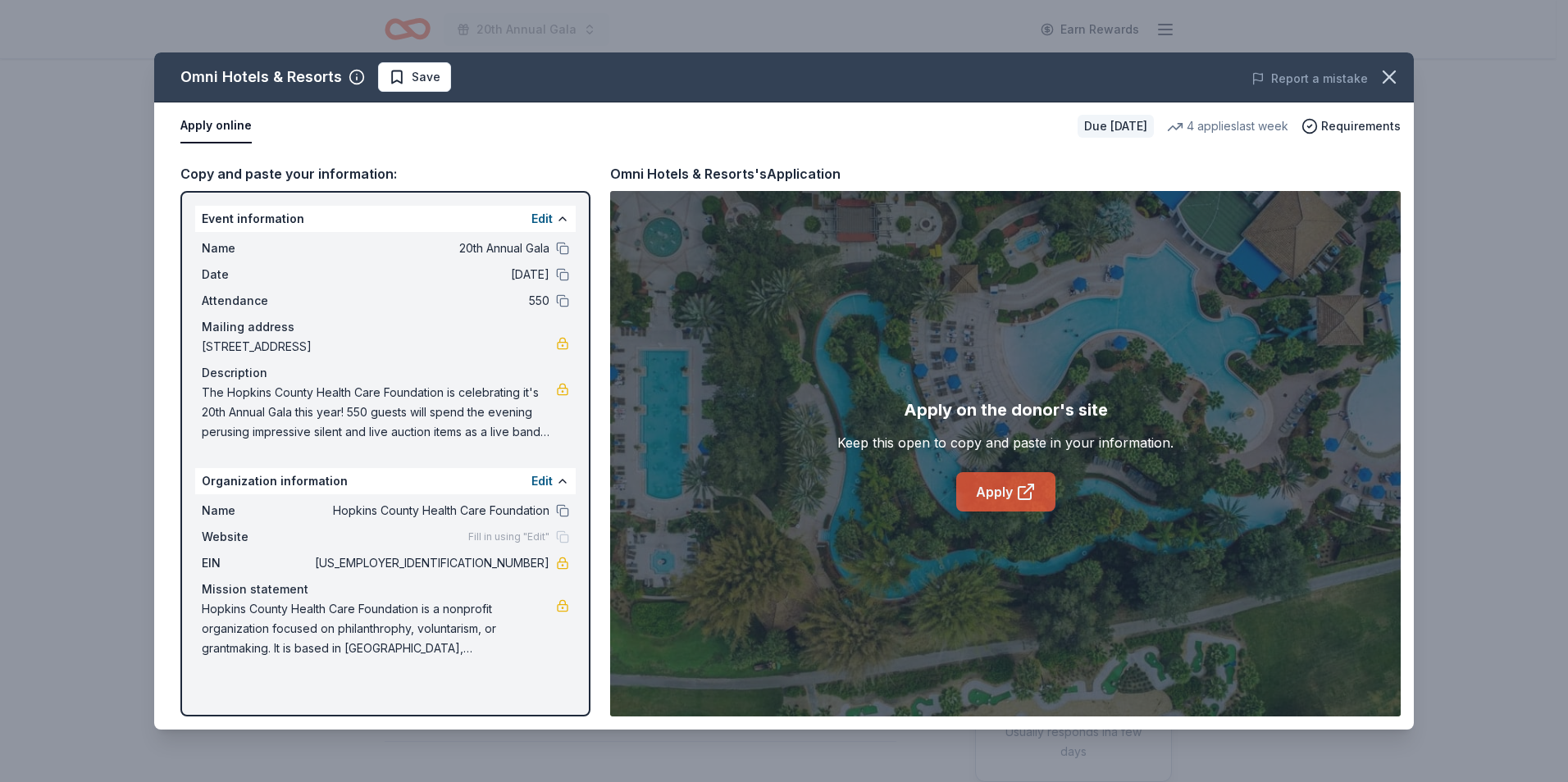
click at [1030, 494] on icon at bounding box center [1026, 492] width 20 height 20
click at [1384, 71] on icon "button" at bounding box center [1390, 77] width 11 height 11
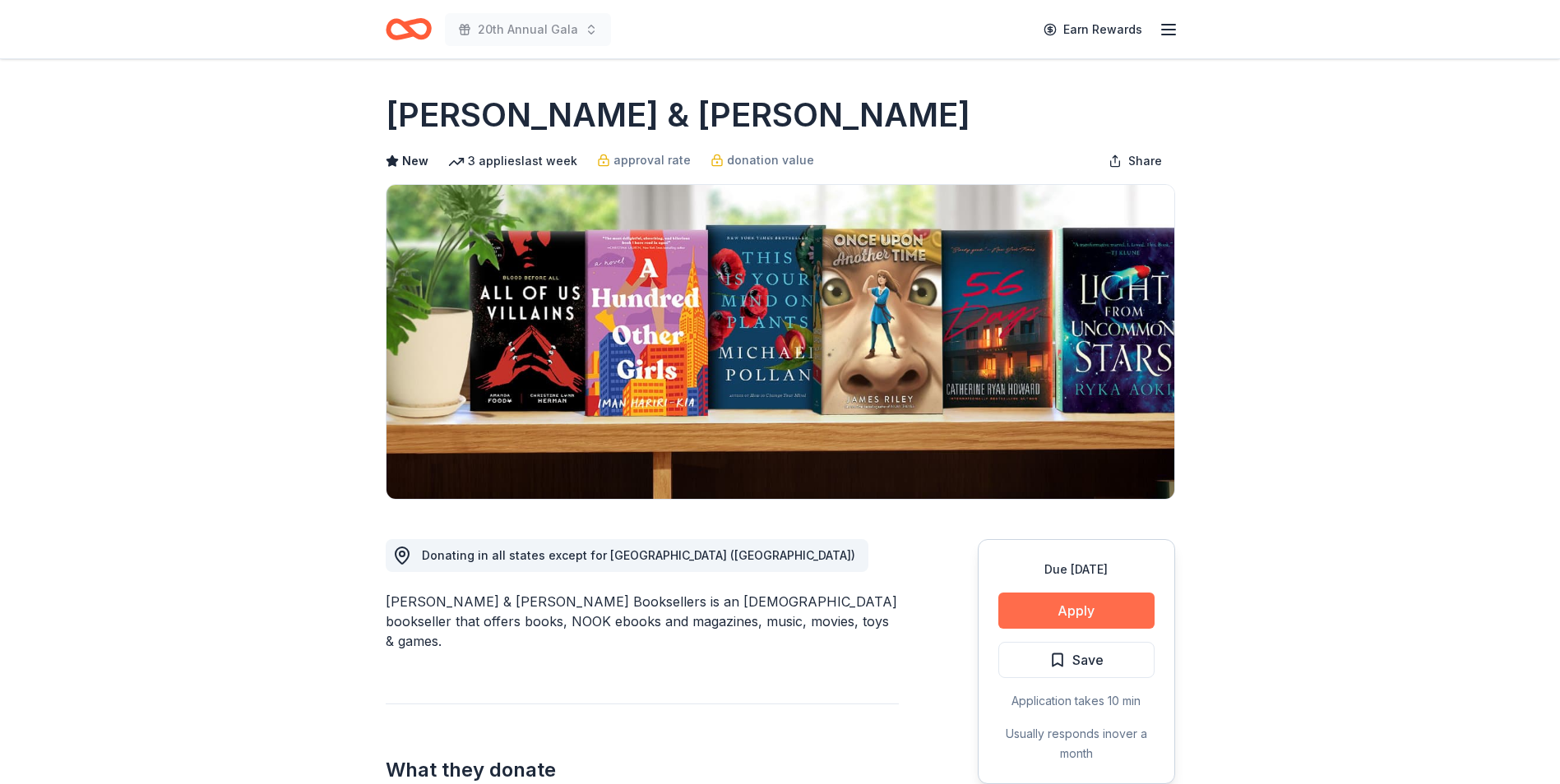
click at [1101, 608] on button "Apply" at bounding box center [1076, 611] width 156 height 36
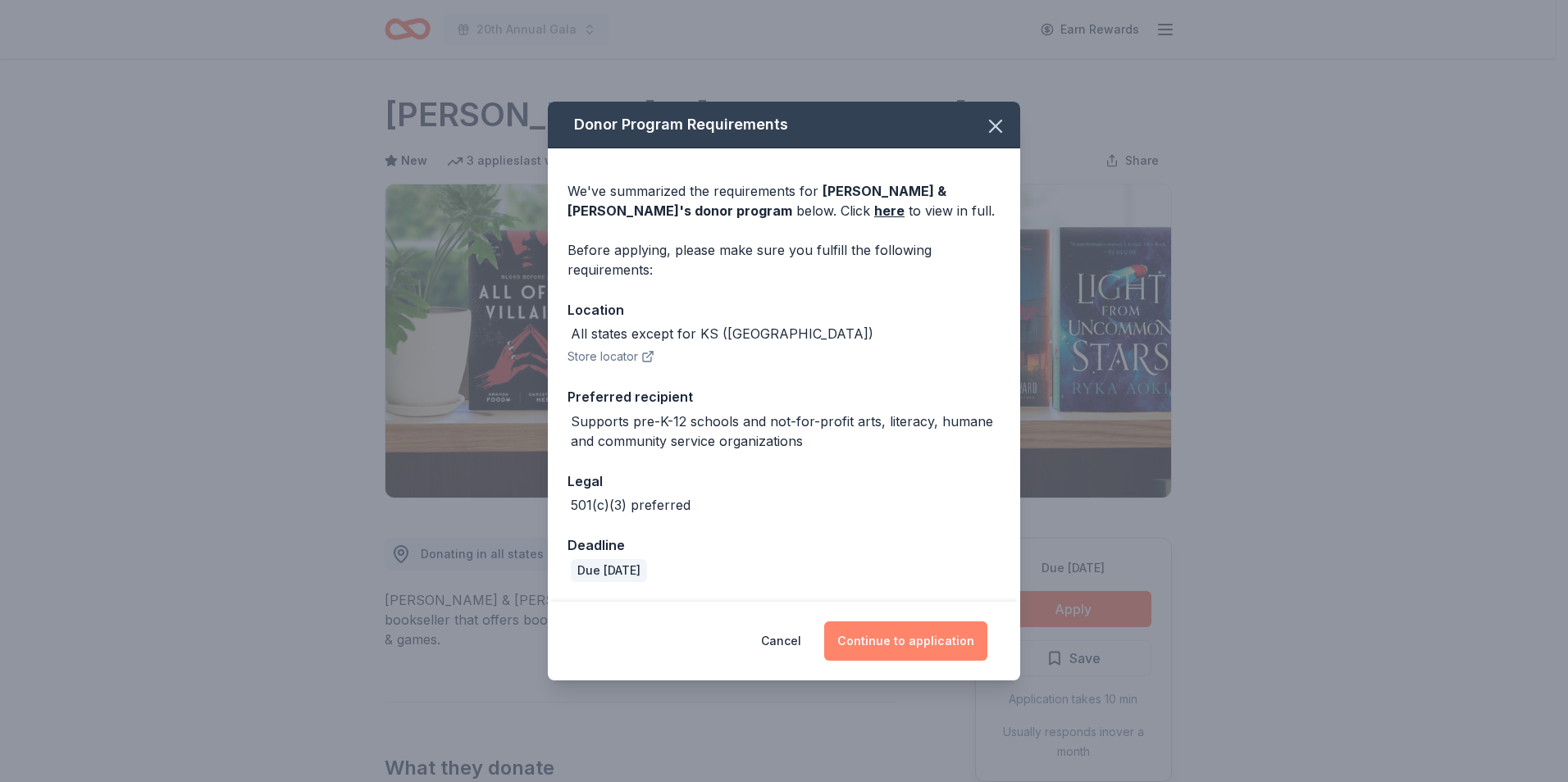
click at [887, 652] on button "Continue to application" at bounding box center [906, 642] width 163 height 40
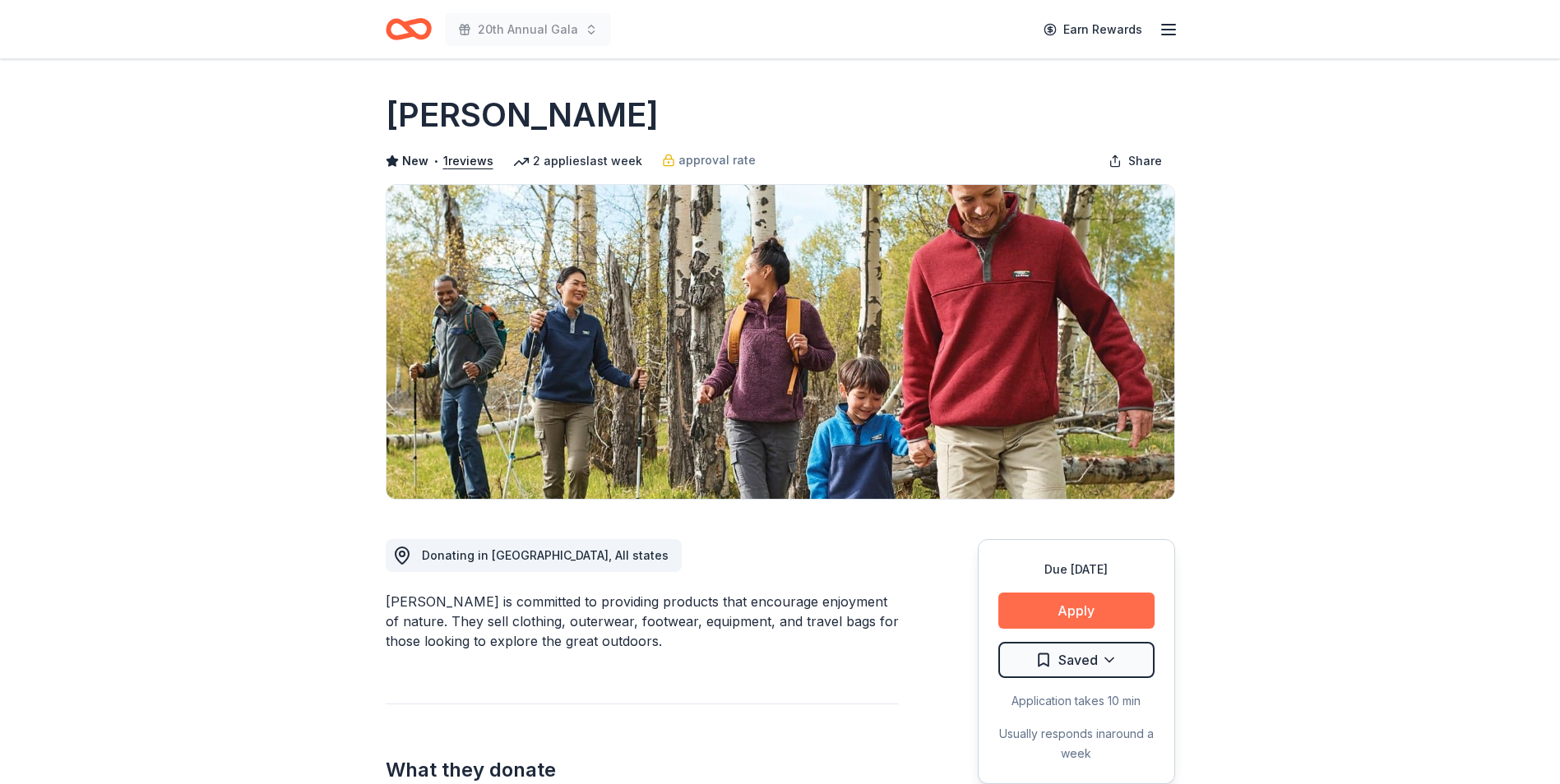
click at [1060, 615] on button "Apply" at bounding box center [1076, 611] width 156 height 36
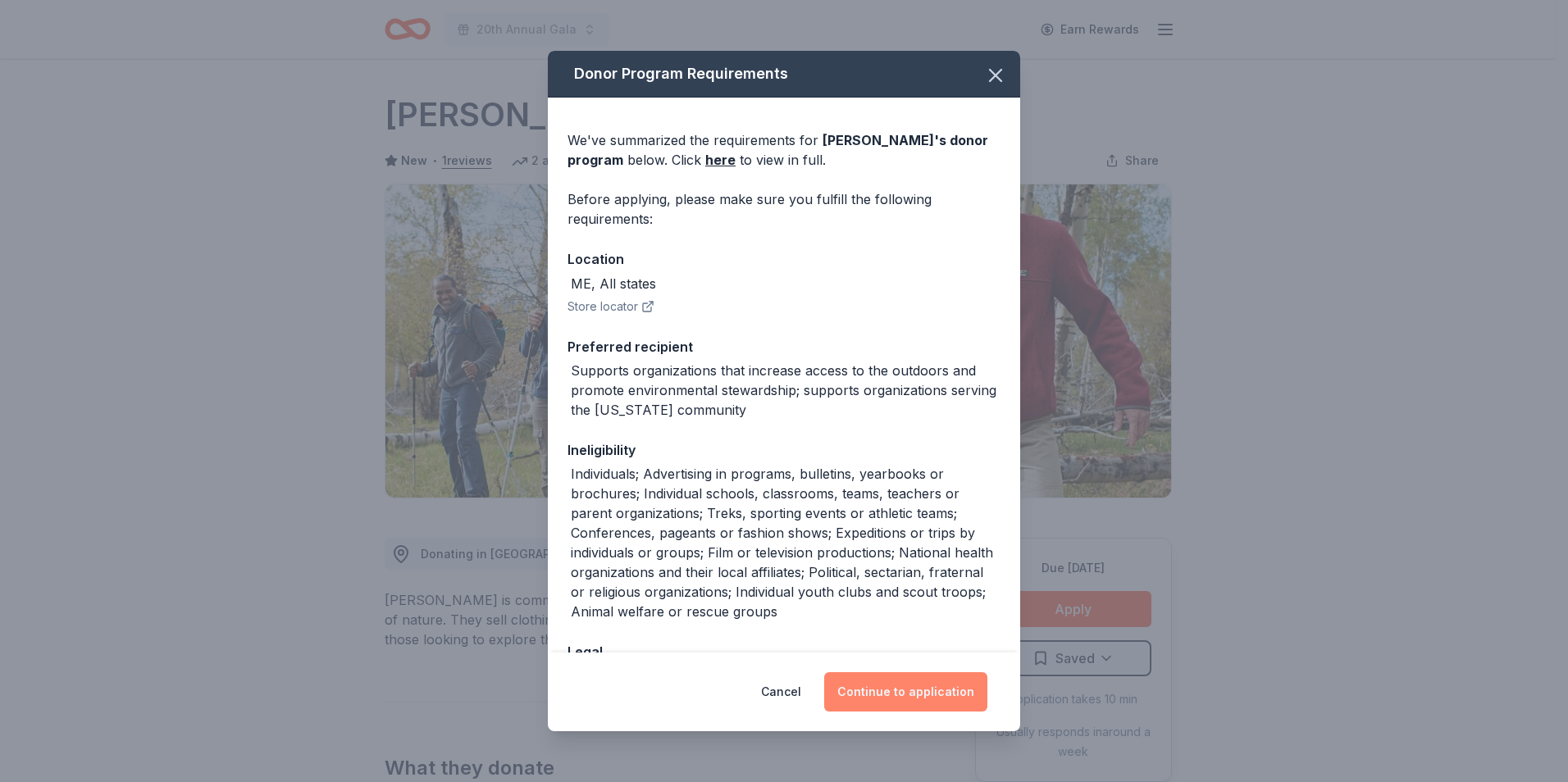
click at [922, 707] on button "Continue to application" at bounding box center [906, 692] width 163 height 40
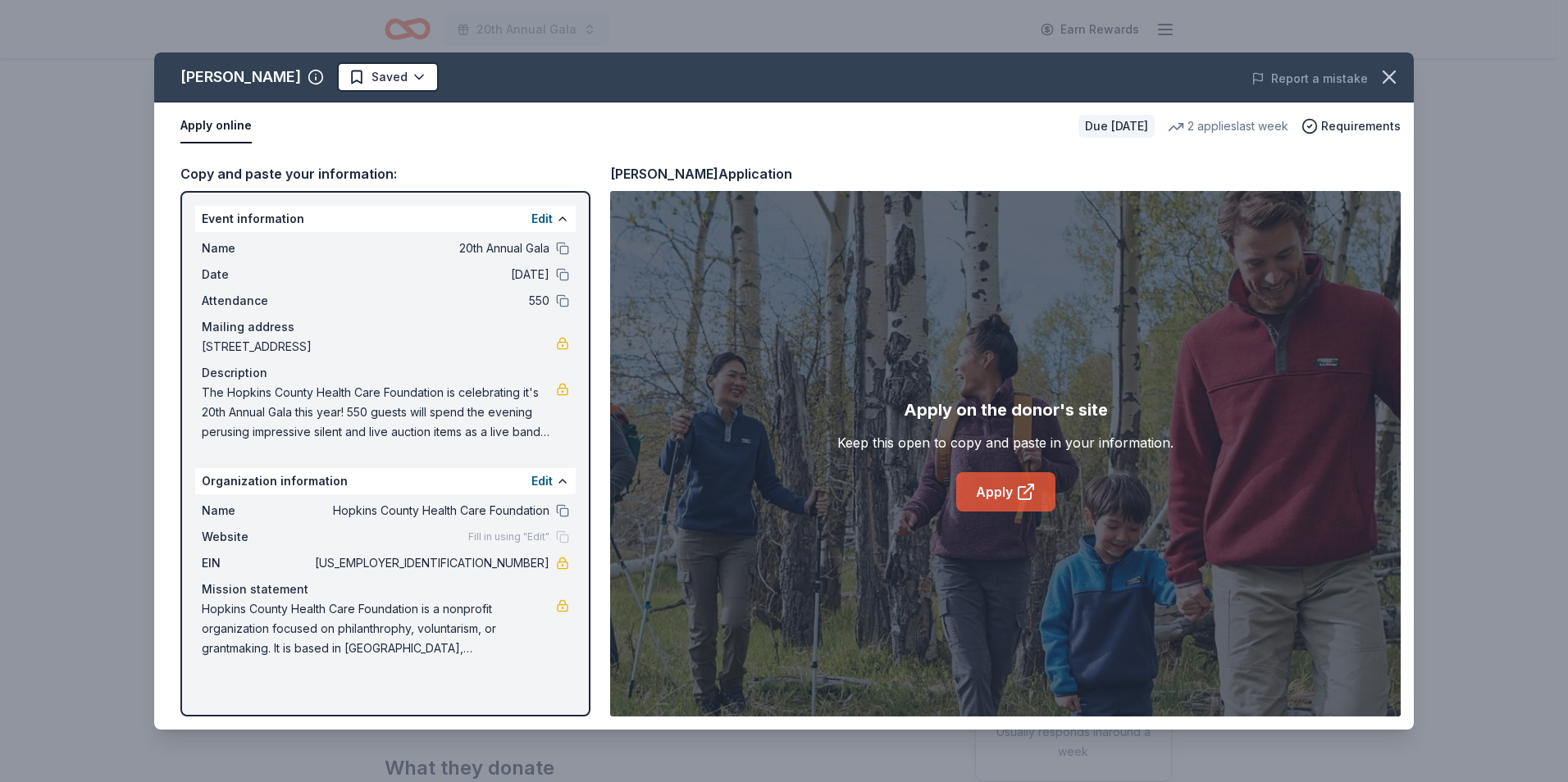
click at [1016, 510] on link "Apply" at bounding box center [1006, 492] width 100 height 40
click at [1398, 76] on icon "button" at bounding box center [1390, 77] width 23 height 23
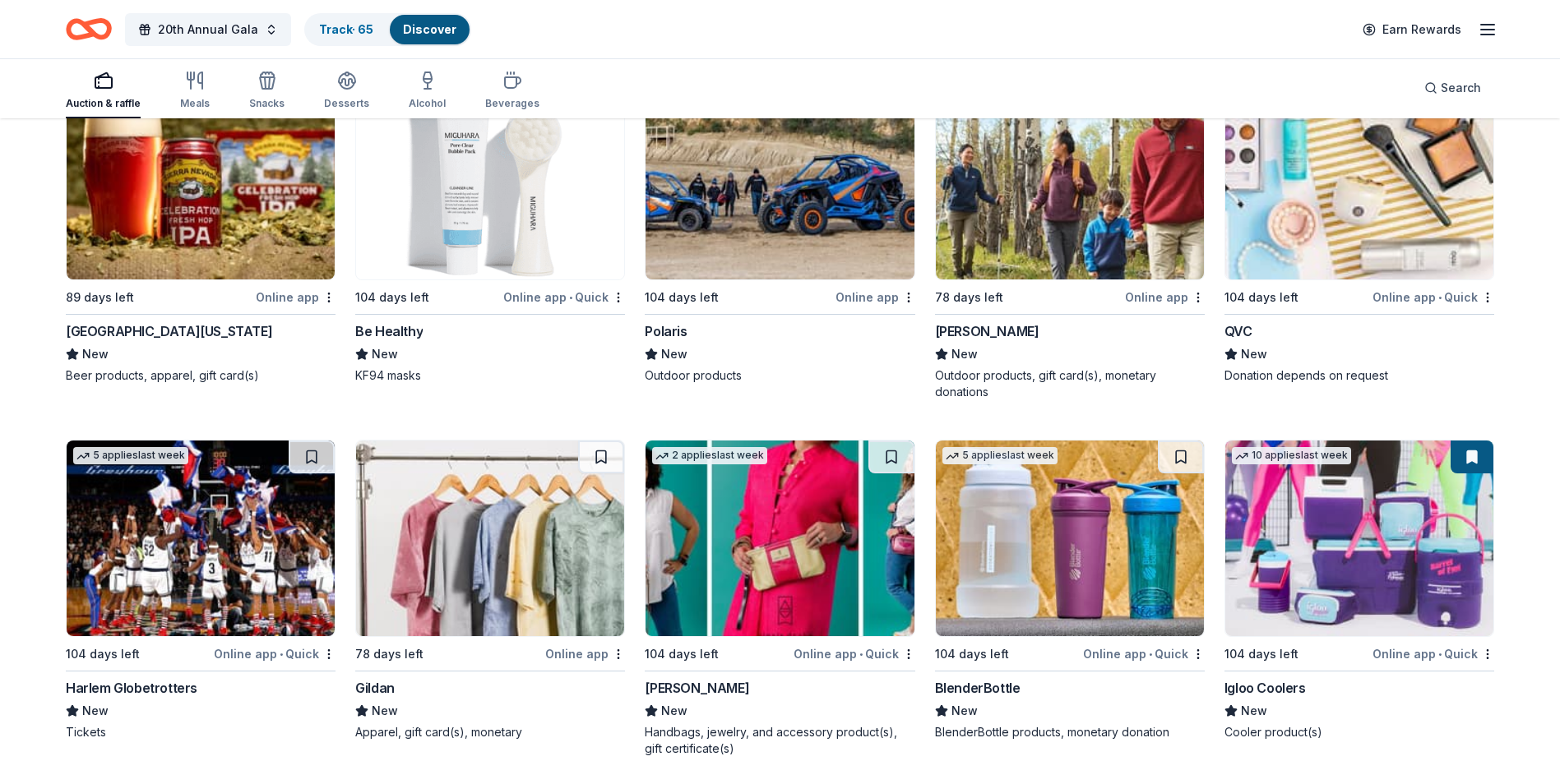
scroll to position [14735, 0]
